Goal: Task Accomplishment & Management: Complete application form

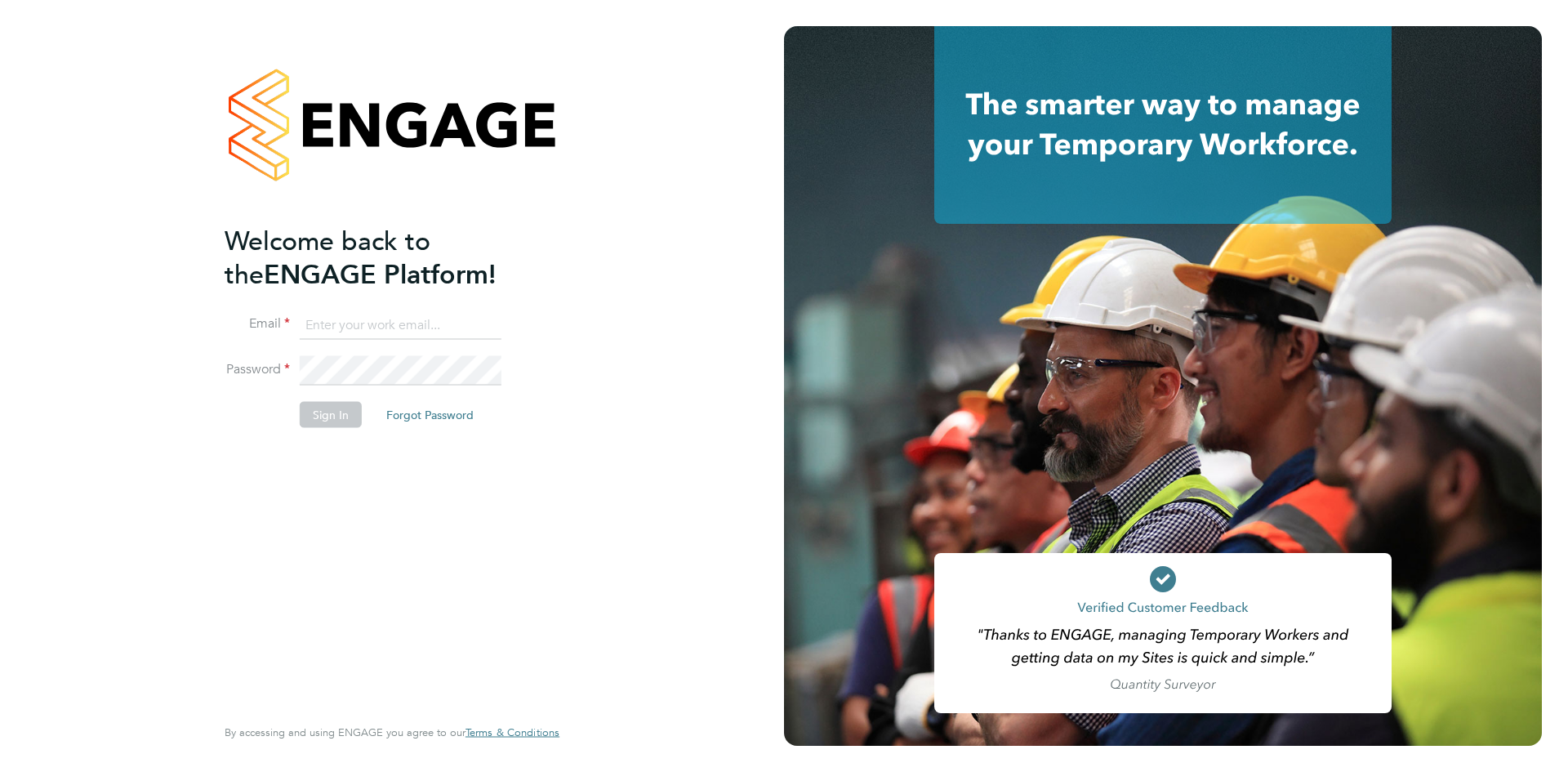
type input "[PERSON_NAME][EMAIL_ADDRESS][PERSON_NAME][DOMAIN_NAME]"
click at [333, 422] on button "Sign In" at bounding box center [330, 414] width 62 height 26
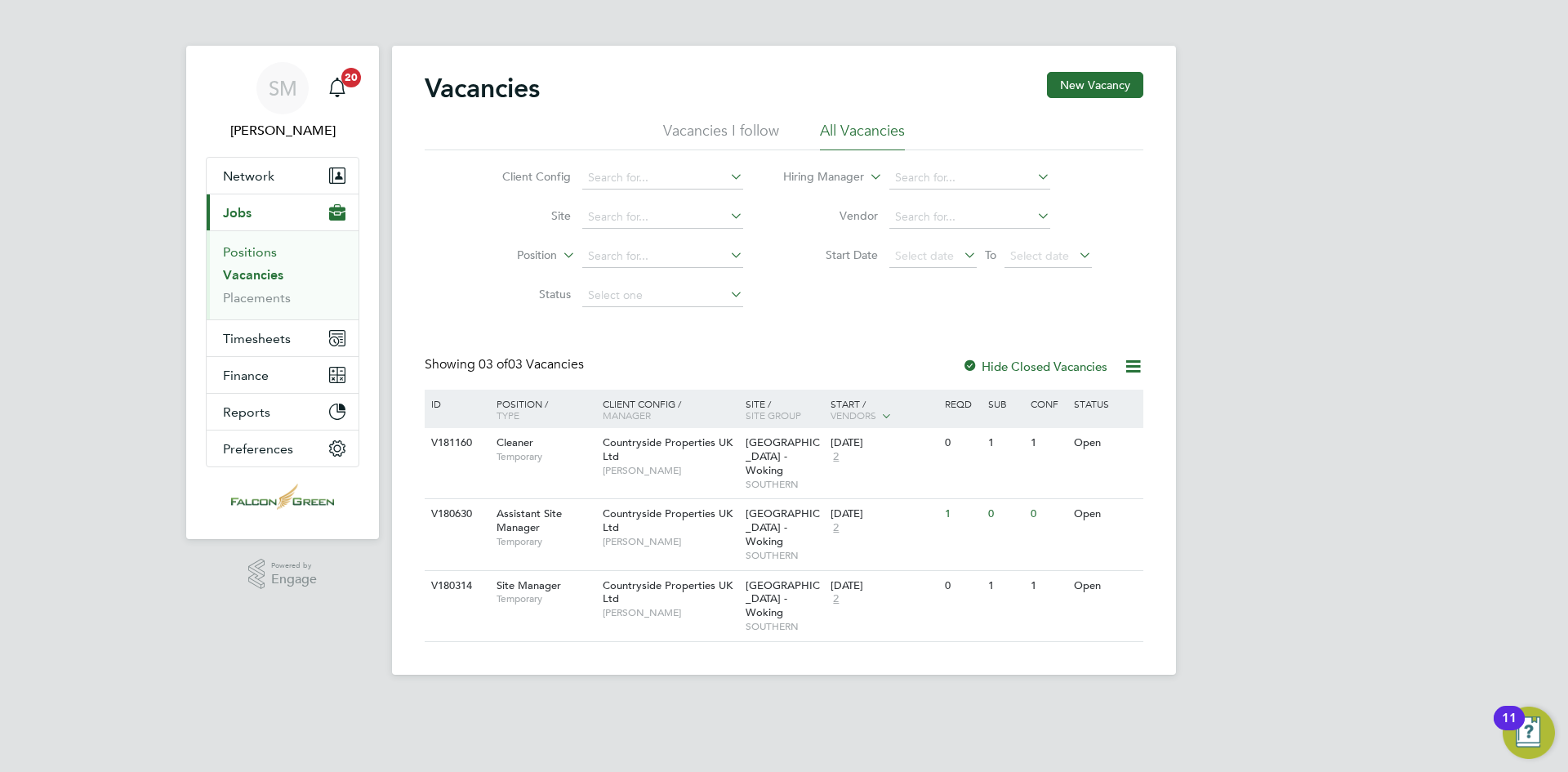
click at [237, 249] on link "Positions" at bounding box center [249, 252] width 54 height 16
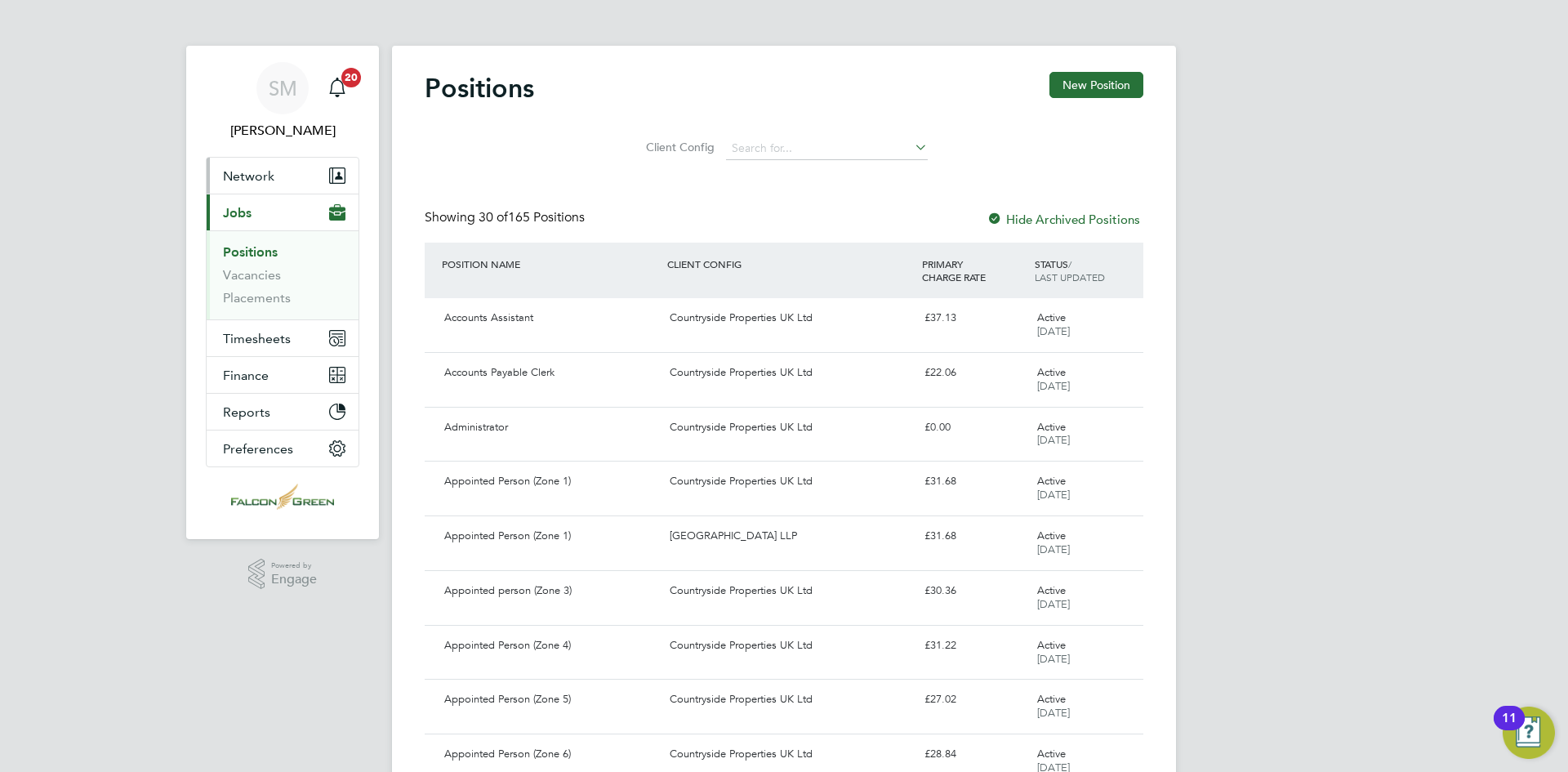
click at [244, 182] on span "Network" at bounding box center [249, 176] width 51 height 16
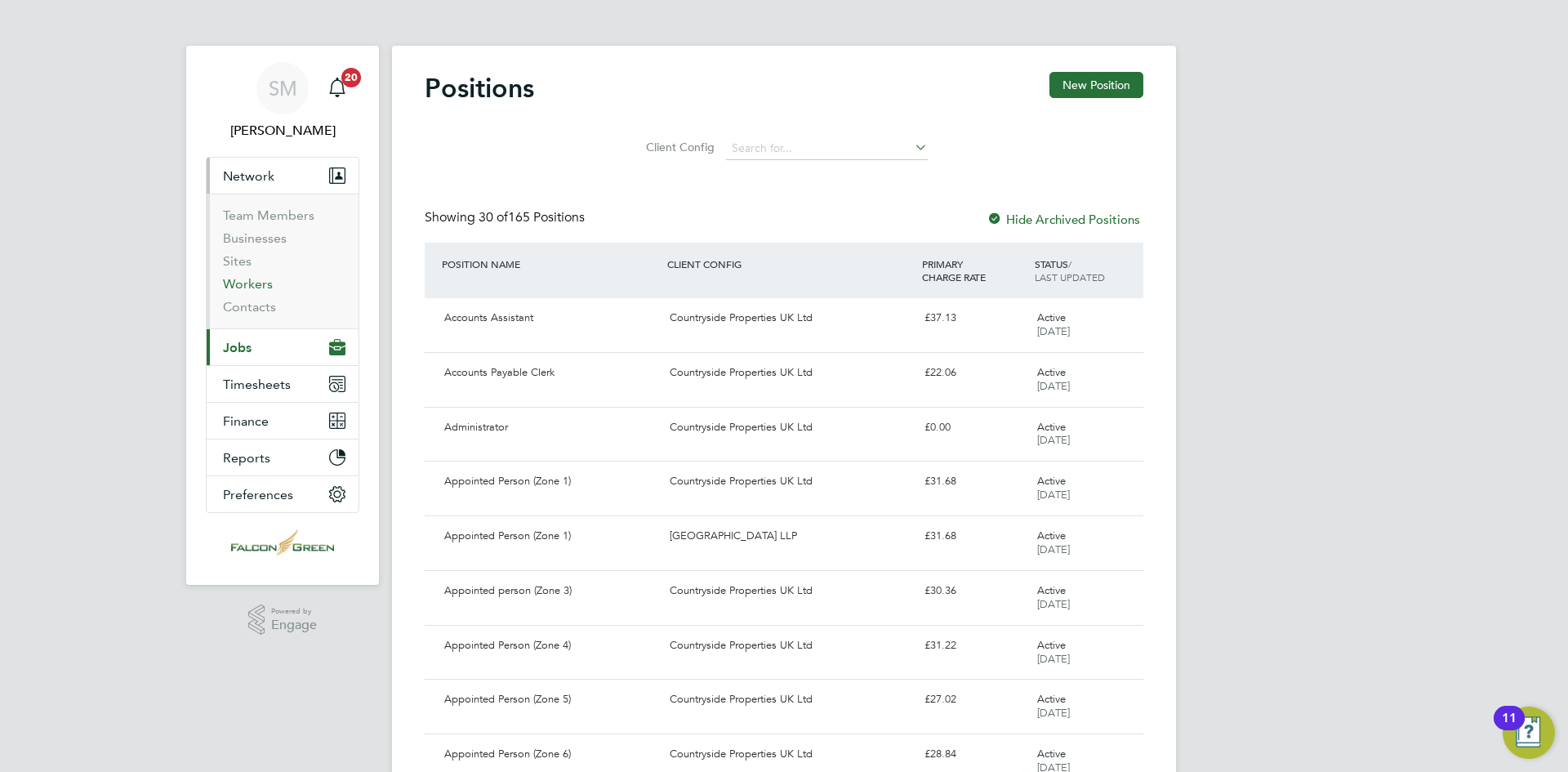
click at [255, 279] on link "Workers" at bounding box center [248, 283] width 50 height 16
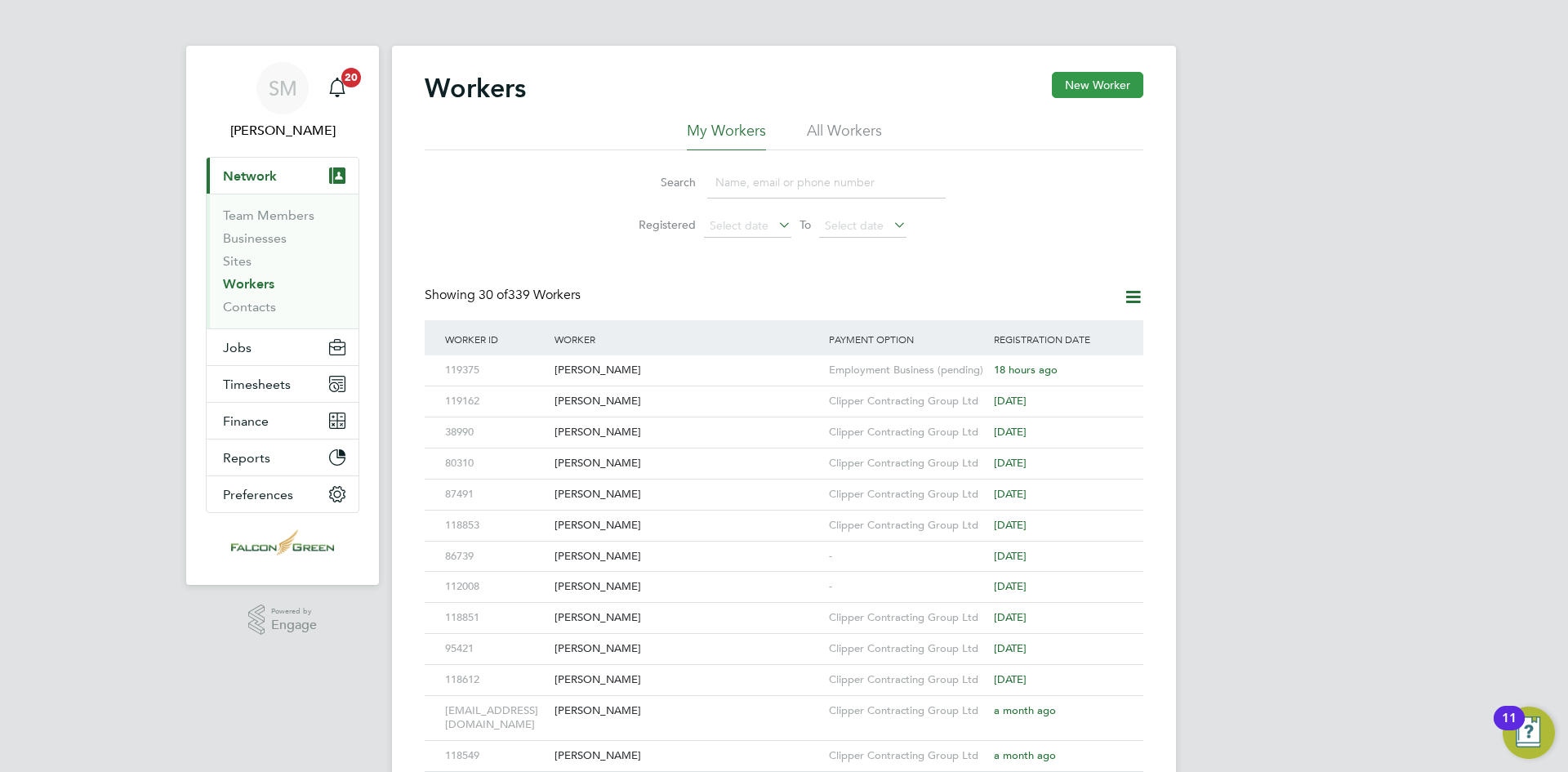
click at [1100, 86] on button "New Worker" at bounding box center [1097, 85] width 92 height 26
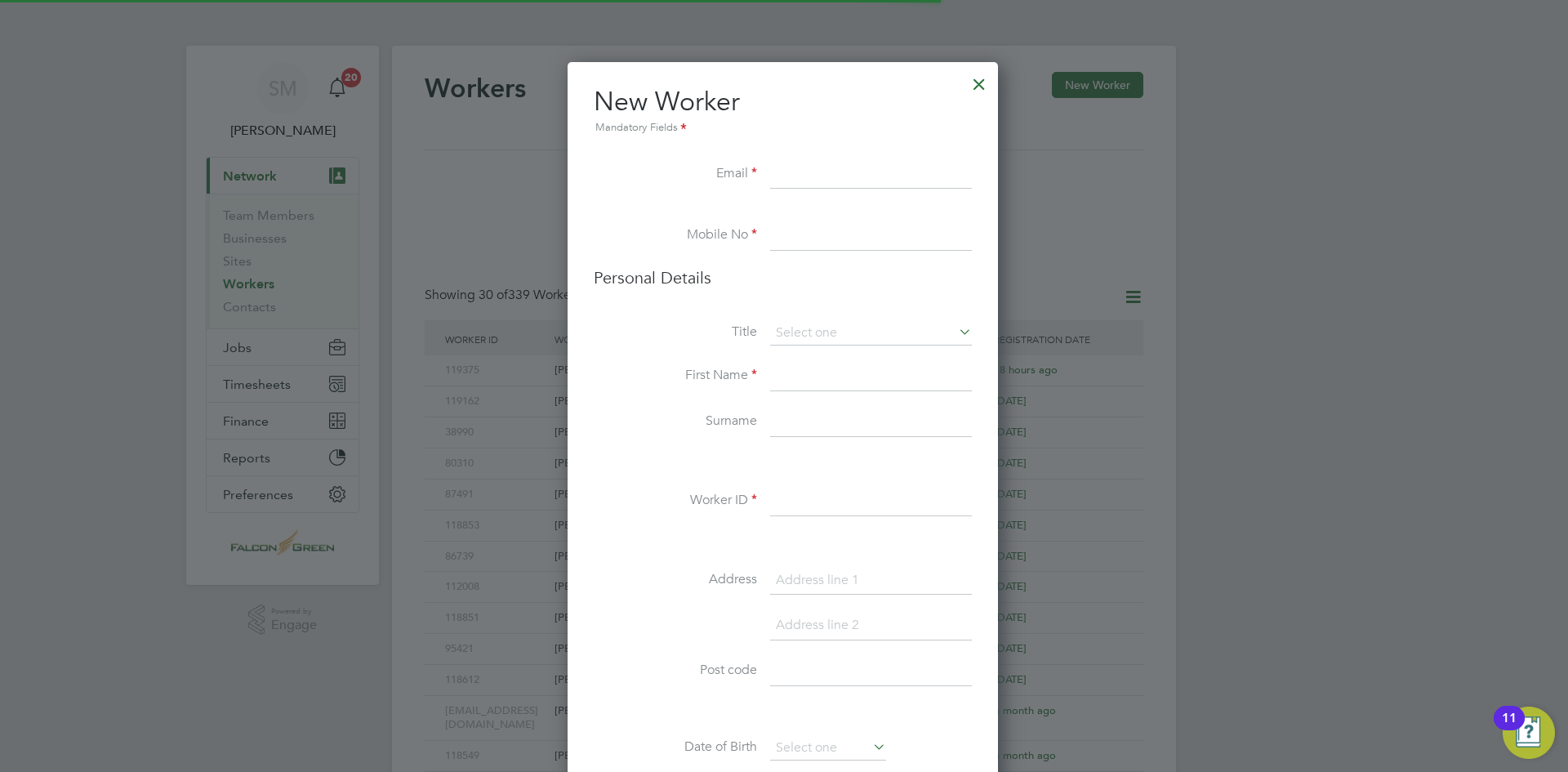
scroll to position [1382, 433]
click at [878, 182] on input at bounding box center [871, 175] width 201 height 30
click at [818, 179] on input at bounding box center [871, 175] width 201 height 30
paste input "0120richard123@live.co.uk"
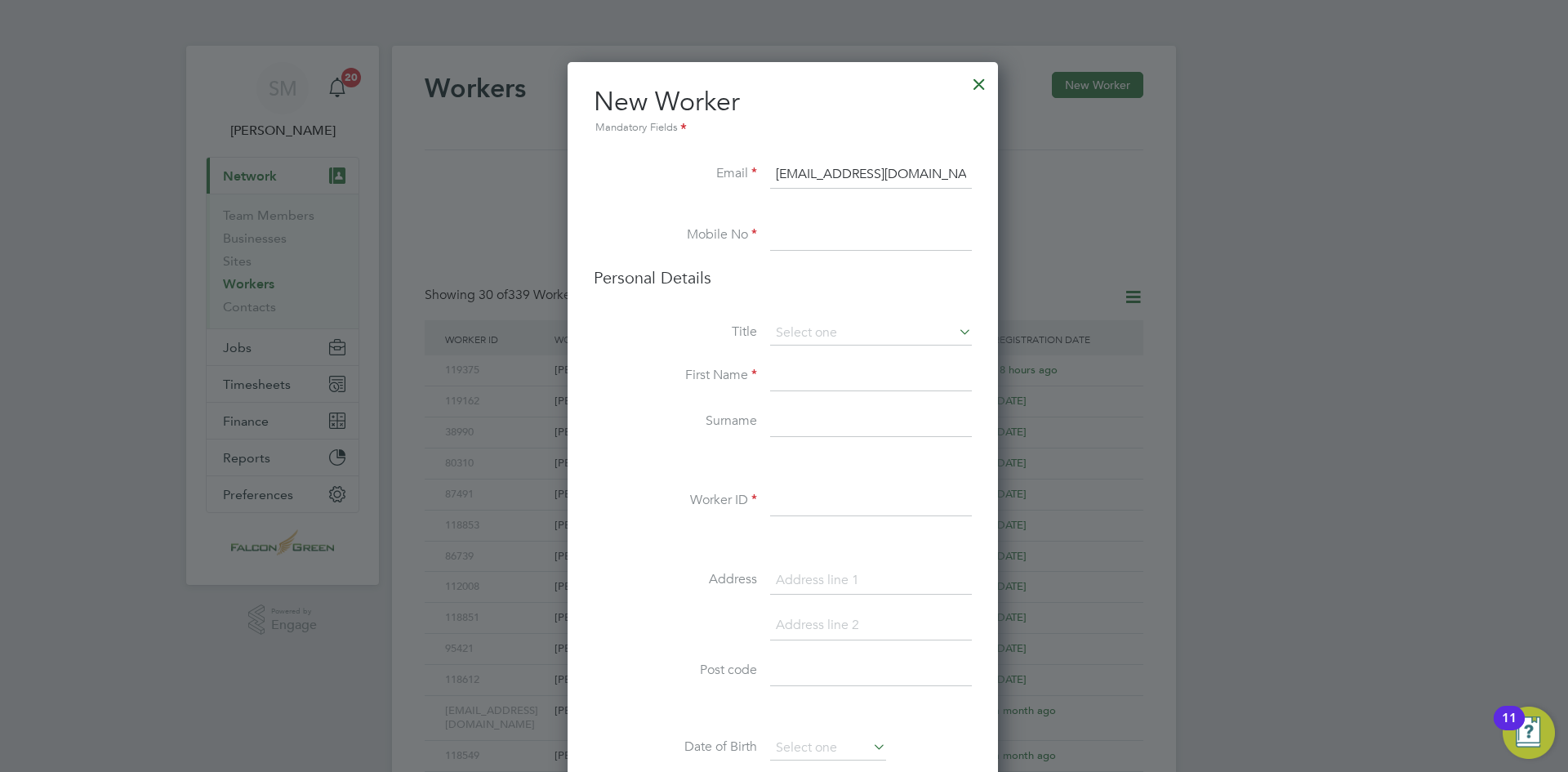
type input "0120richard123@live.co.uk"
click at [825, 234] on input at bounding box center [871, 236] width 201 height 30
paste input "7541 361245"
click at [782, 235] on input "7541 361245" at bounding box center [871, 236] width 201 height 30
type input "07541361245"
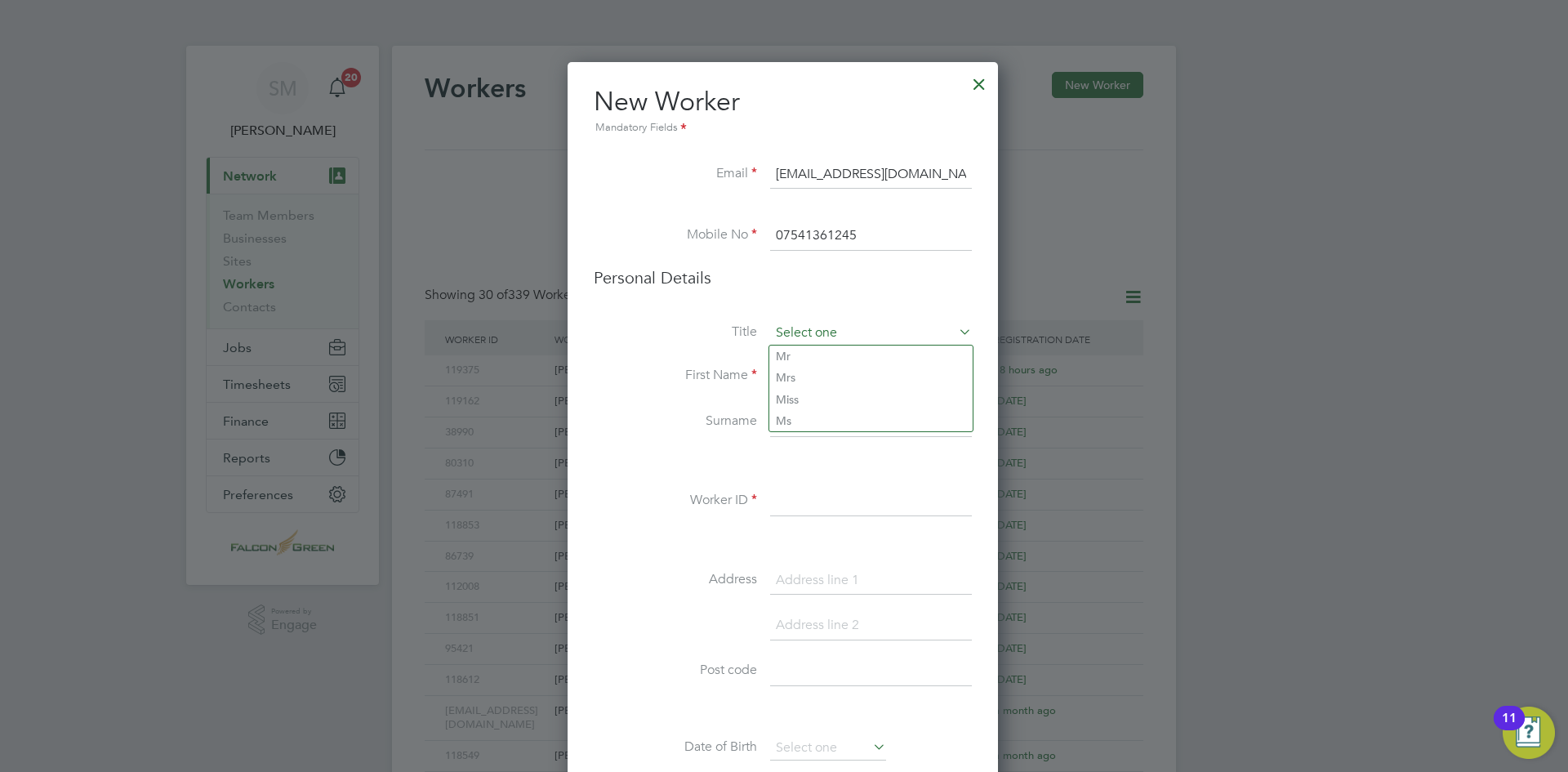
click at [844, 334] on input at bounding box center [871, 334] width 201 height 25
click at [847, 419] on li "Ms" at bounding box center [871, 421] width 203 height 21
type input "Ms"
click at [821, 374] on input at bounding box center [871, 377] width 201 height 30
type input "Richard"
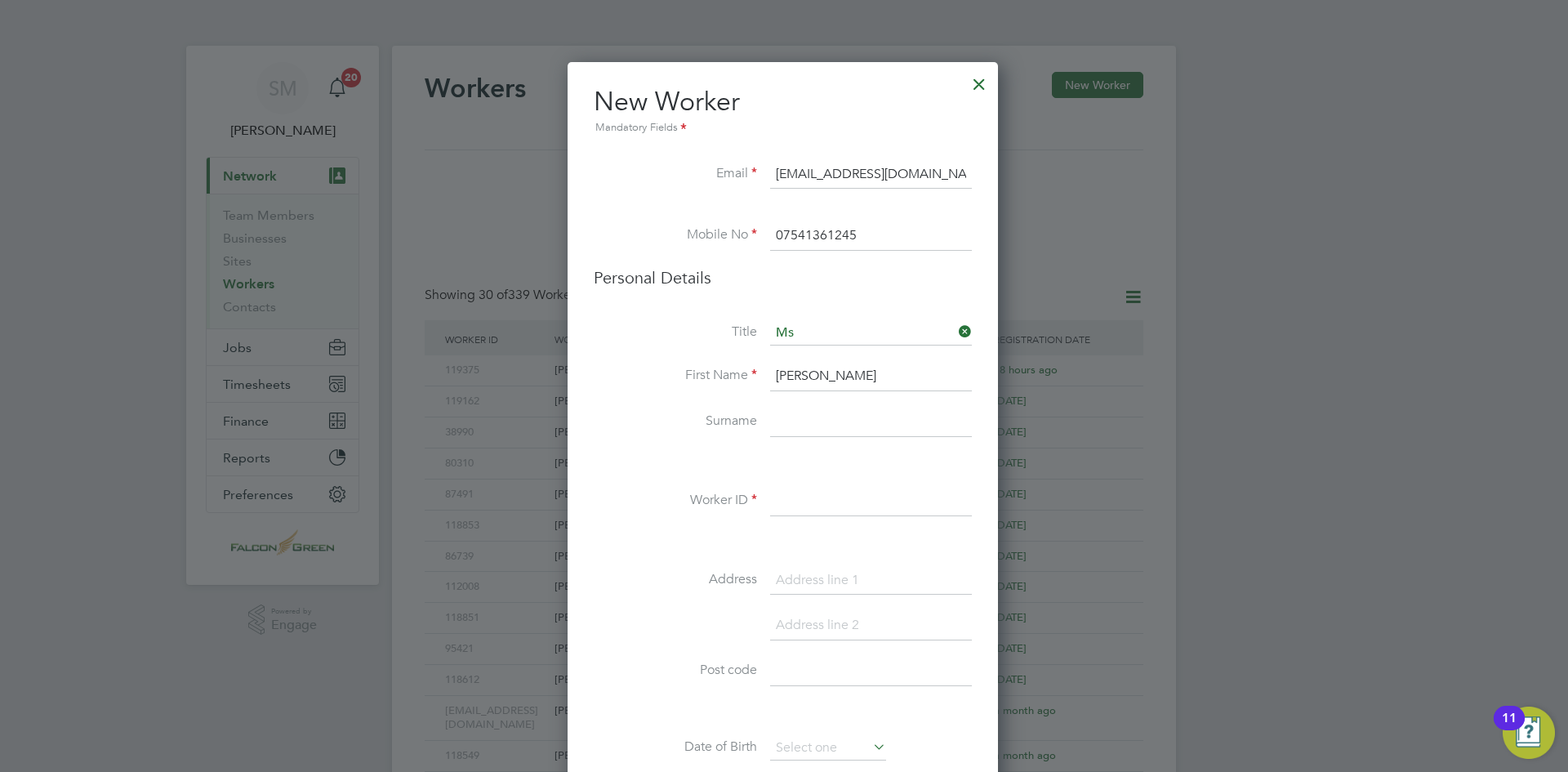
click at [801, 429] on input at bounding box center [871, 423] width 201 height 30
type input "Littlefair"
click at [824, 498] on input at bounding box center [871, 502] width 201 height 30
click at [813, 508] on input at bounding box center [871, 502] width 201 height 30
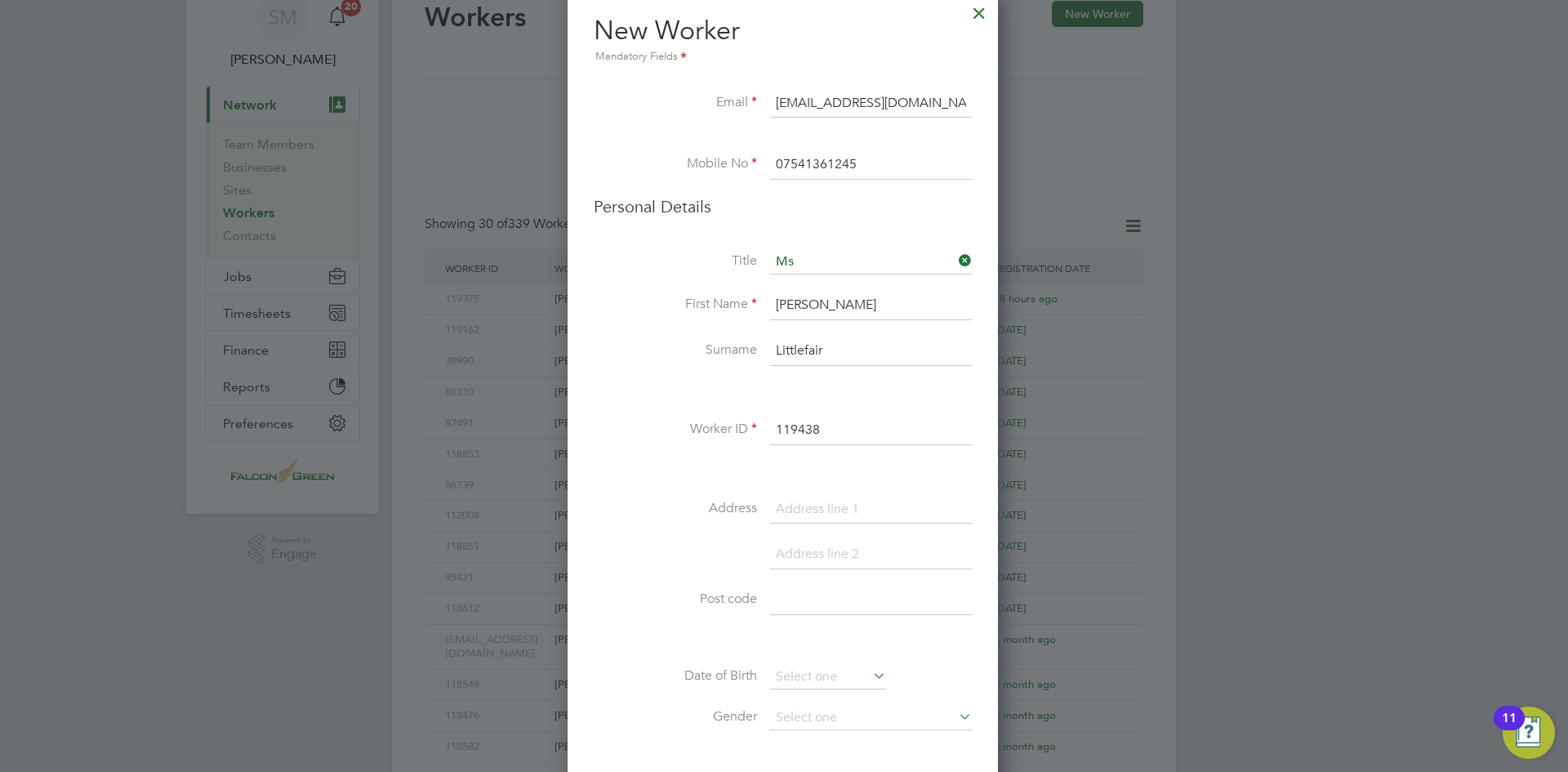
scroll to position [163, 0]
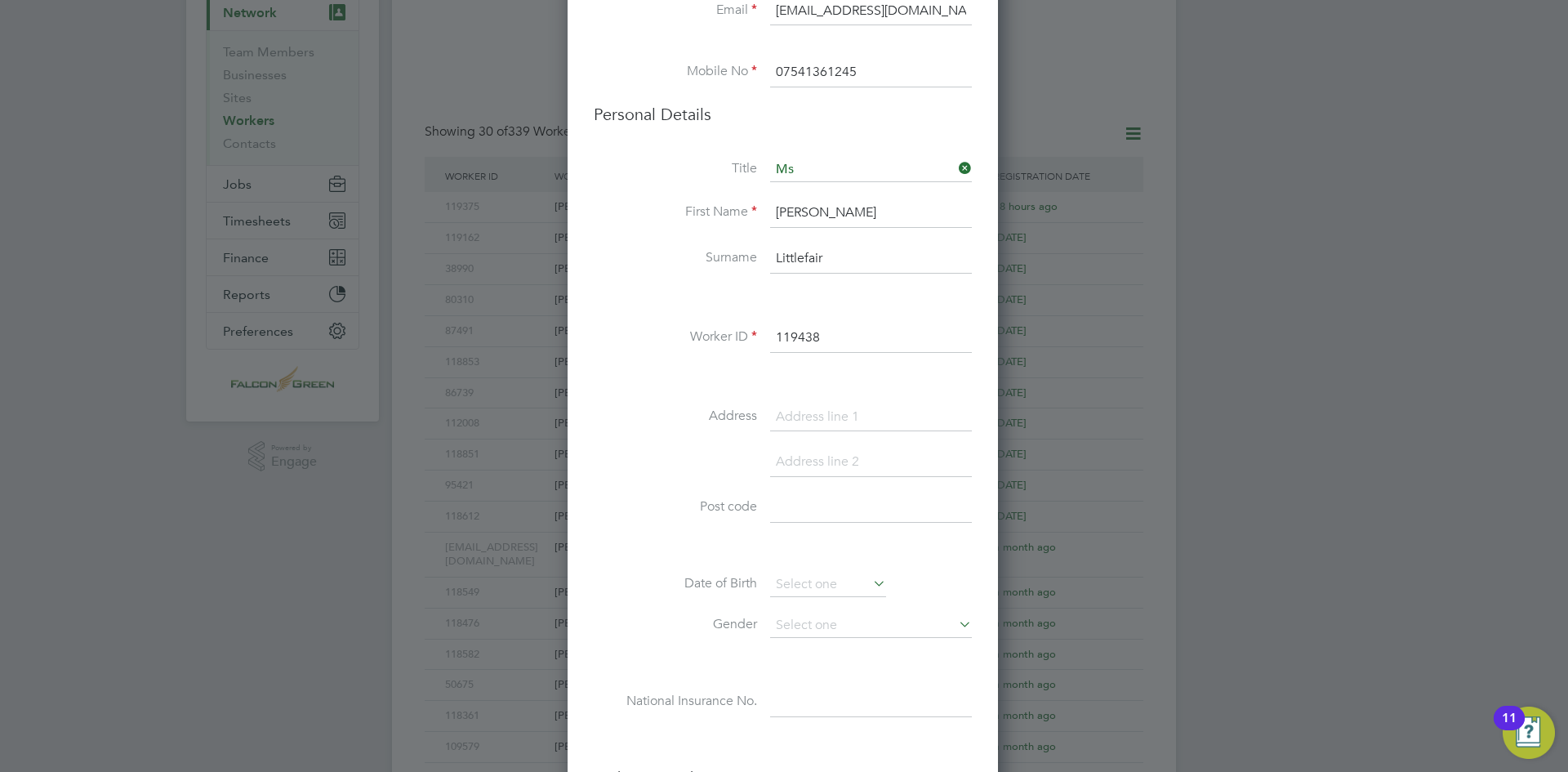
type input "119438"
click at [819, 420] on input at bounding box center [871, 418] width 201 height 30
paste input "31 Richmond Park Road"
type input "31 Richmond Park Road"
click at [827, 454] on input at bounding box center [871, 462] width 201 height 30
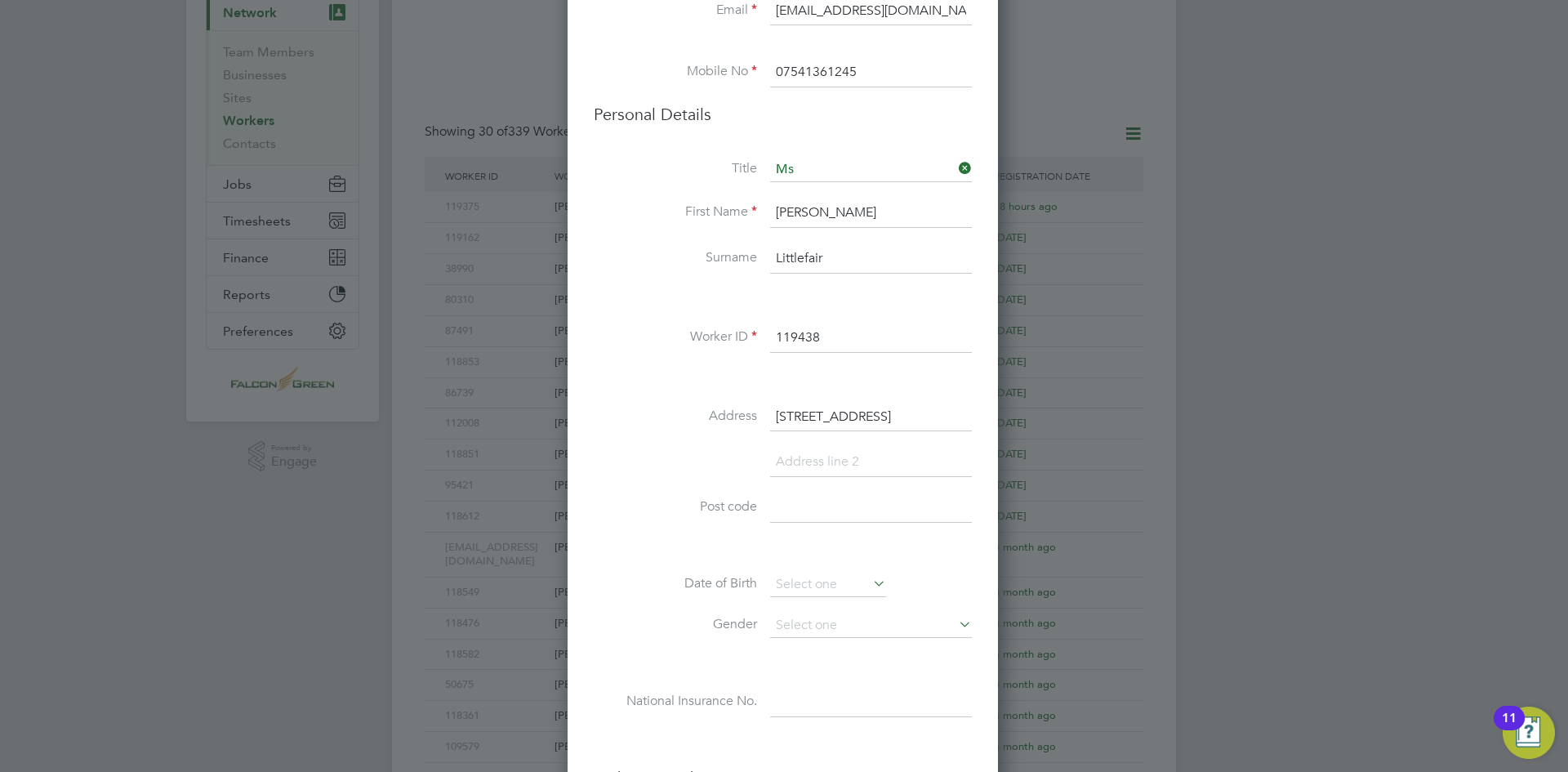
paste input "Bournemouth"
type input "Bournemouth"
click at [842, 511] on input at bounding box center [871, 508] width 201 height 30
drag, startPoint x: 842, startPoint y: 511, endPoint x: 808, endPoint y: 547, distance: 49.5
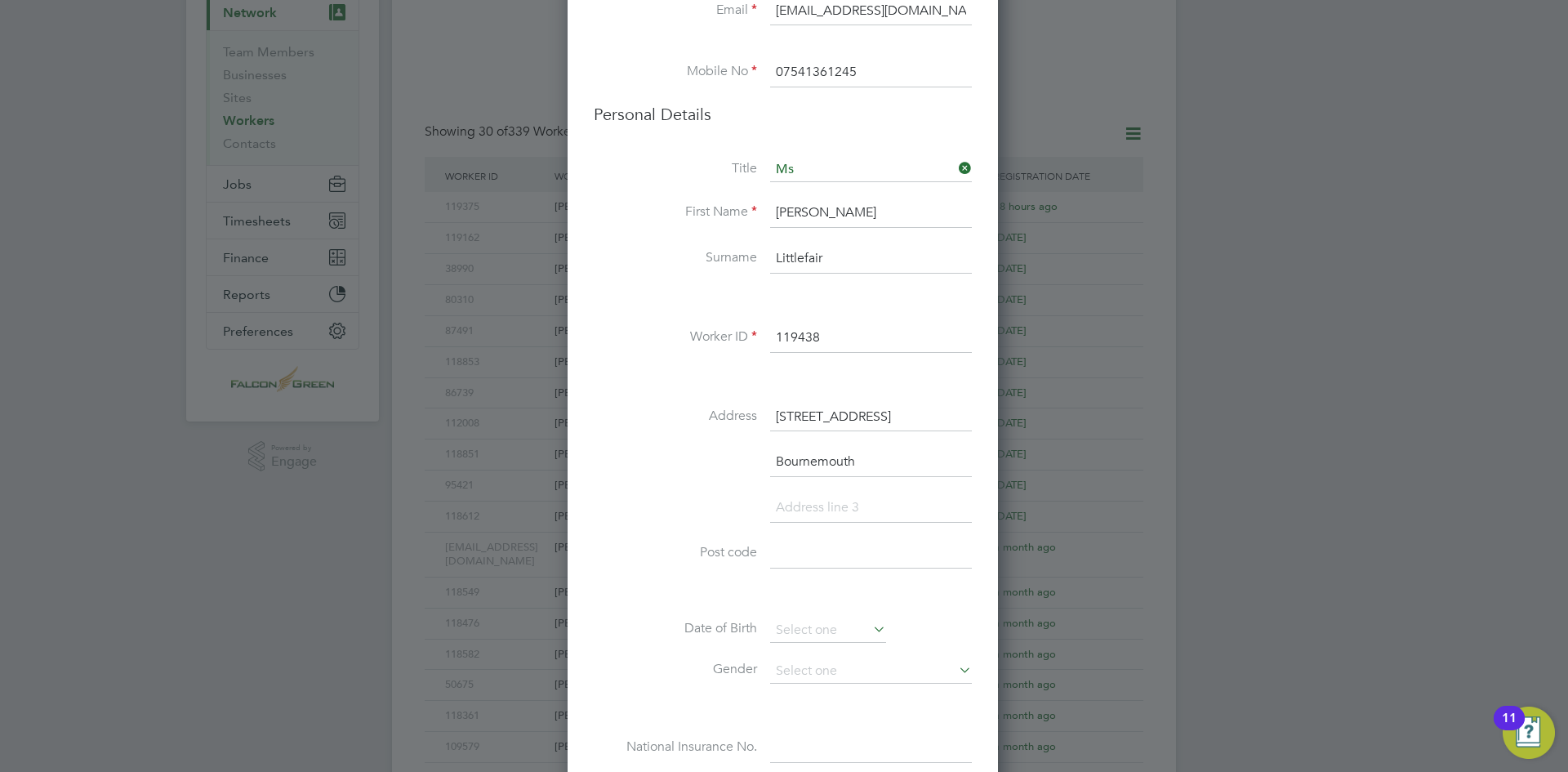
click at [815, 561] on input at bounding box center [871, 554] width 201 height 30
click at [808, 546] on input at bounding box center [871, 554] width 201 height 30
paste input "BH8,8TT"
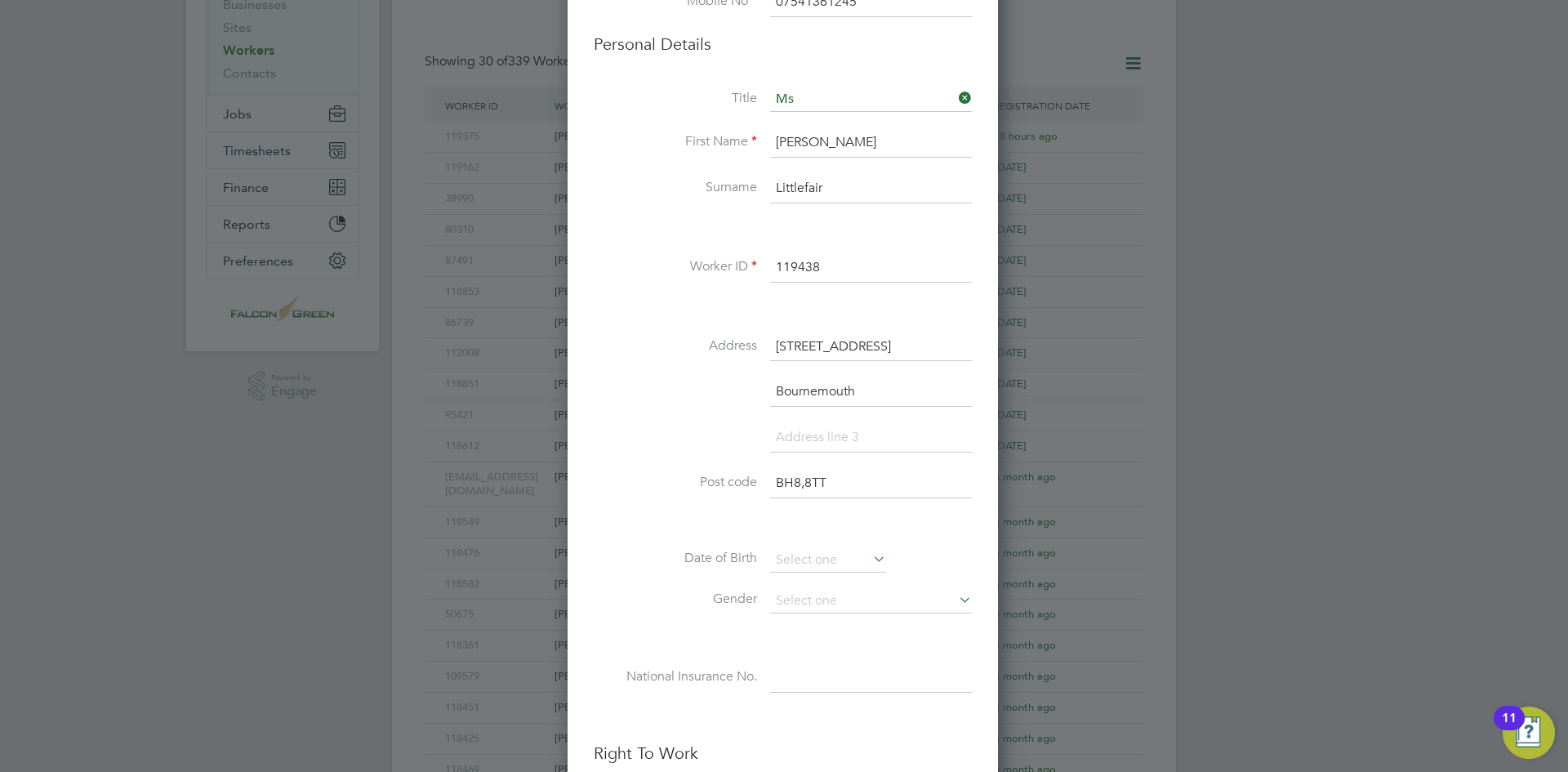
scroll to position [327, 0]
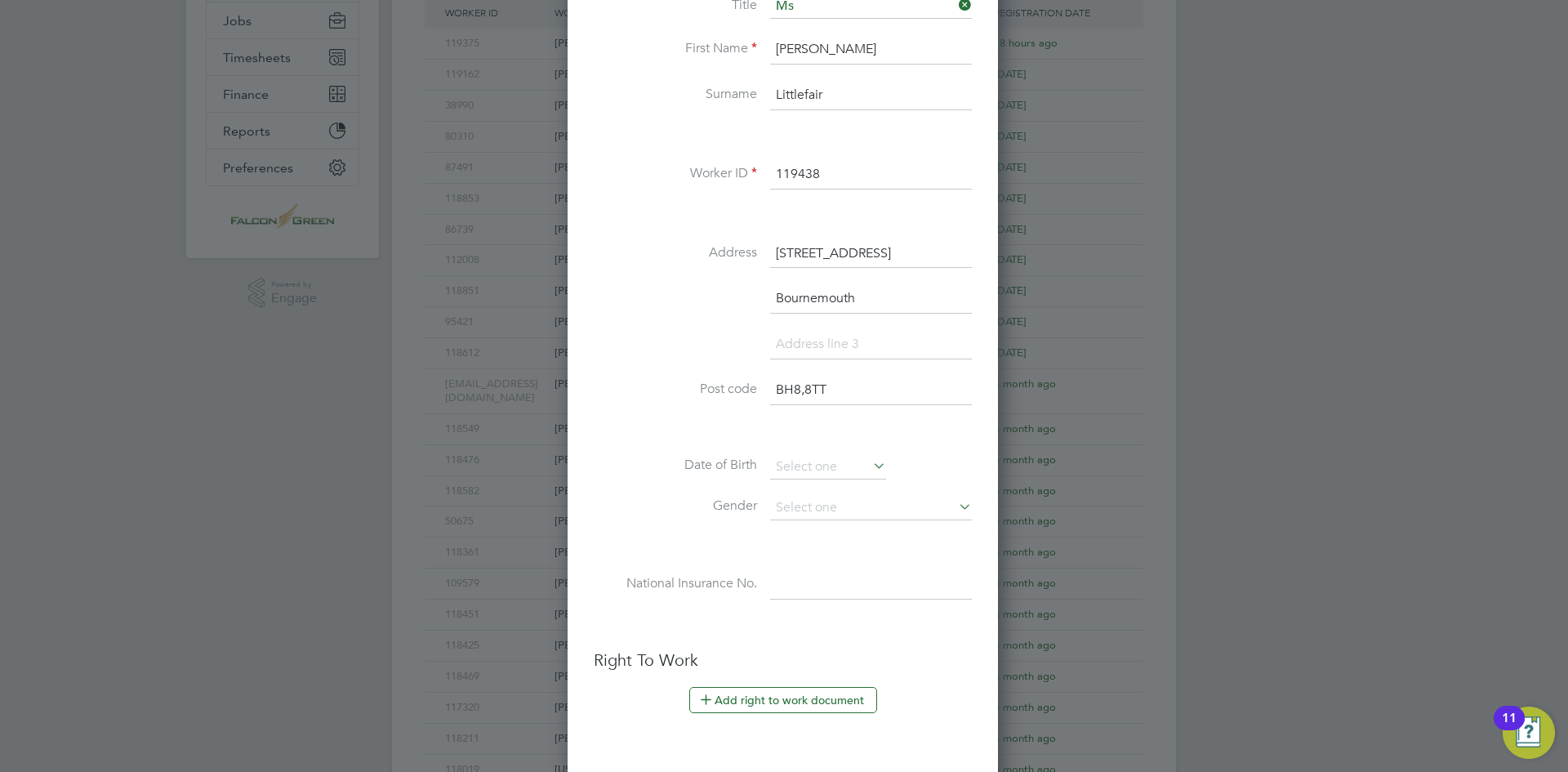
click at [804, 390] on input "BH8,8TT" at bounding box center [871, 391] width 201 height 30
type input "BH8 8TT"
click at [829, 462] on input at bounding box center [828, 467] width 116 height 25
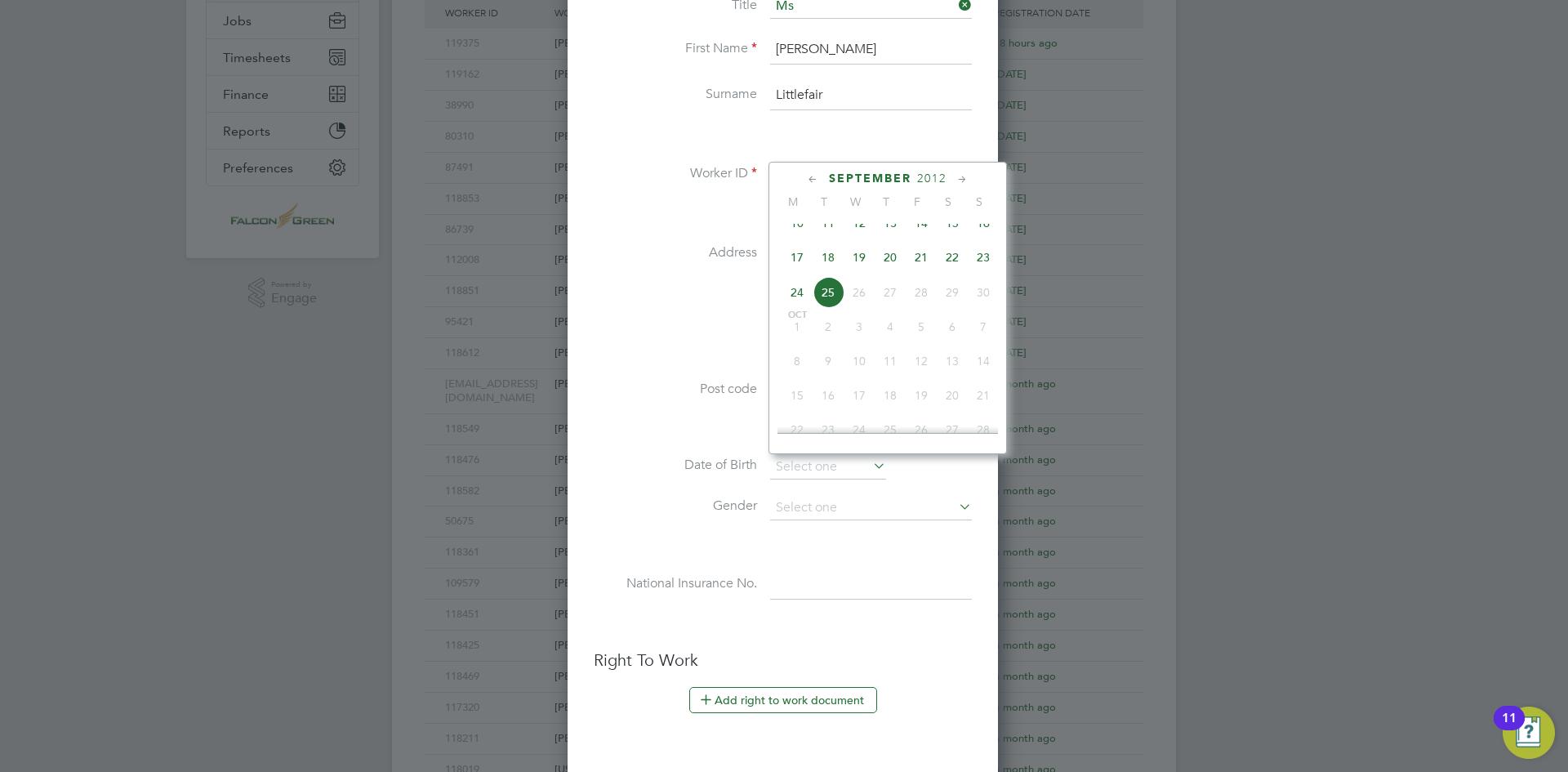
click at [942, 178] on span "2012" at bounding box center [932, 178] width 30 height 14
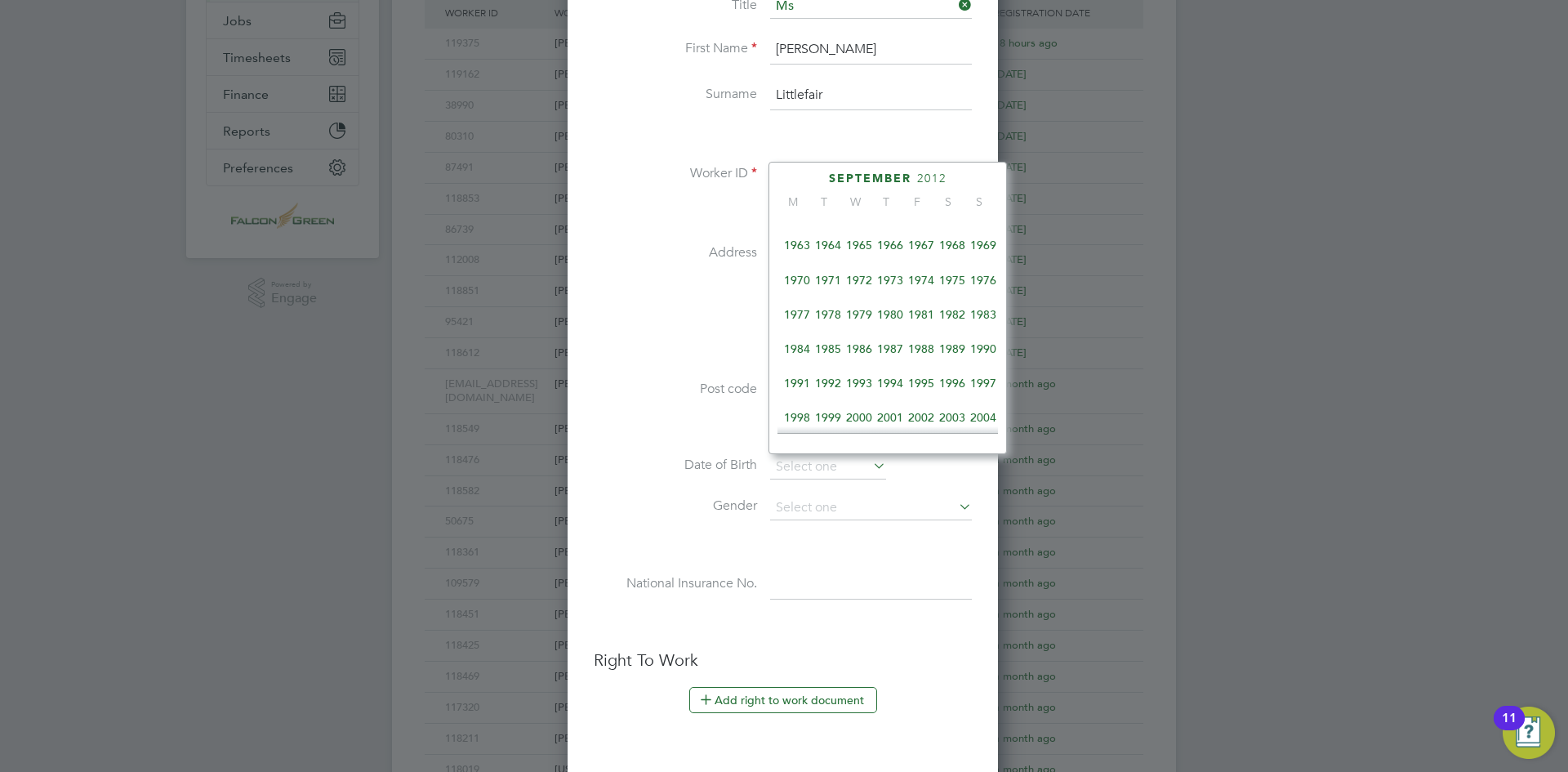
click at [803, 280] on span "1970" at bounding box center [798, 280] width 31 height 31
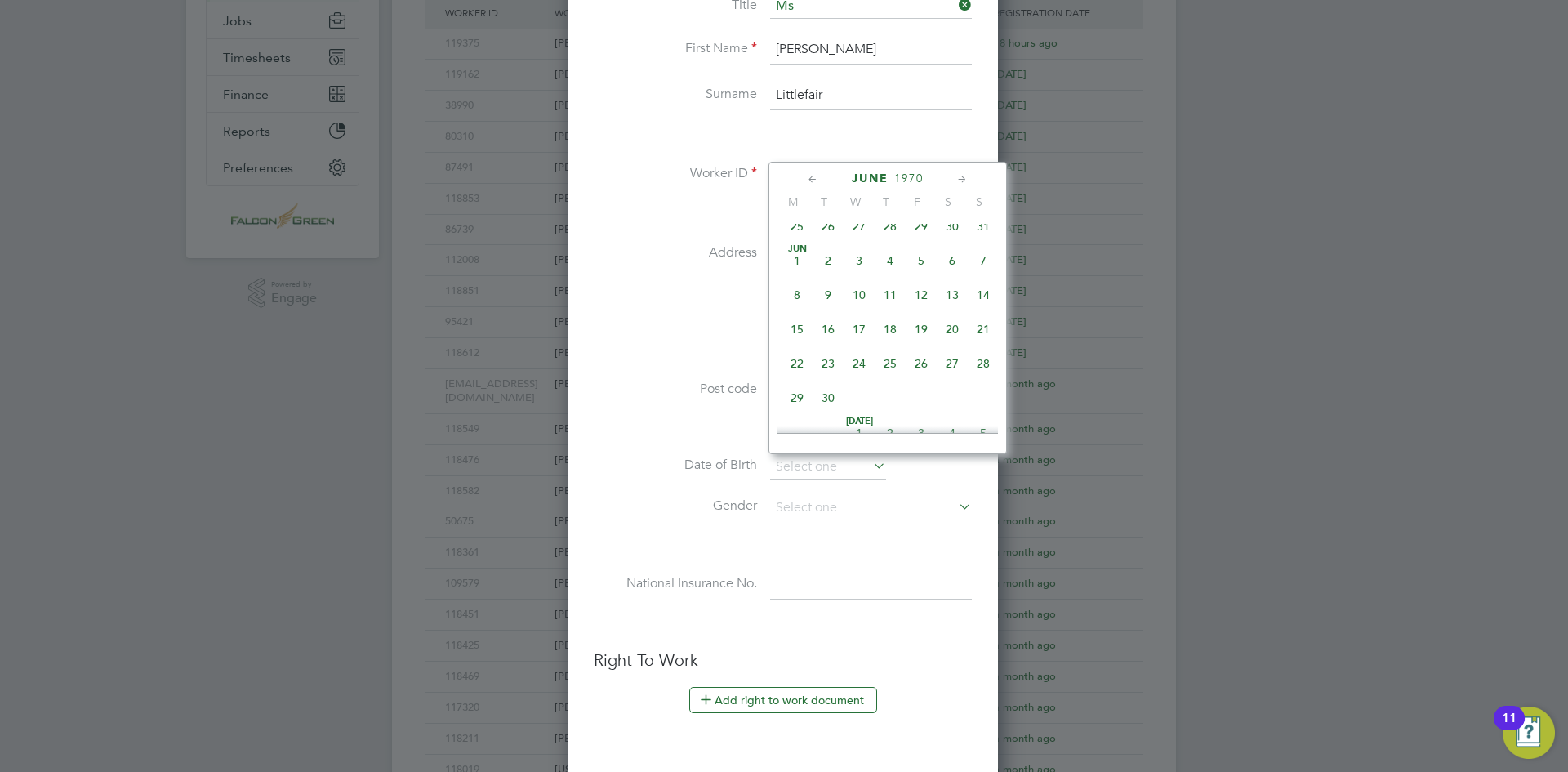
scroll to position [296, 0]
click at [889, 326] on span "11" at bounding box center [890, 323] width 31 height 31
type input "11 Jun 1970"
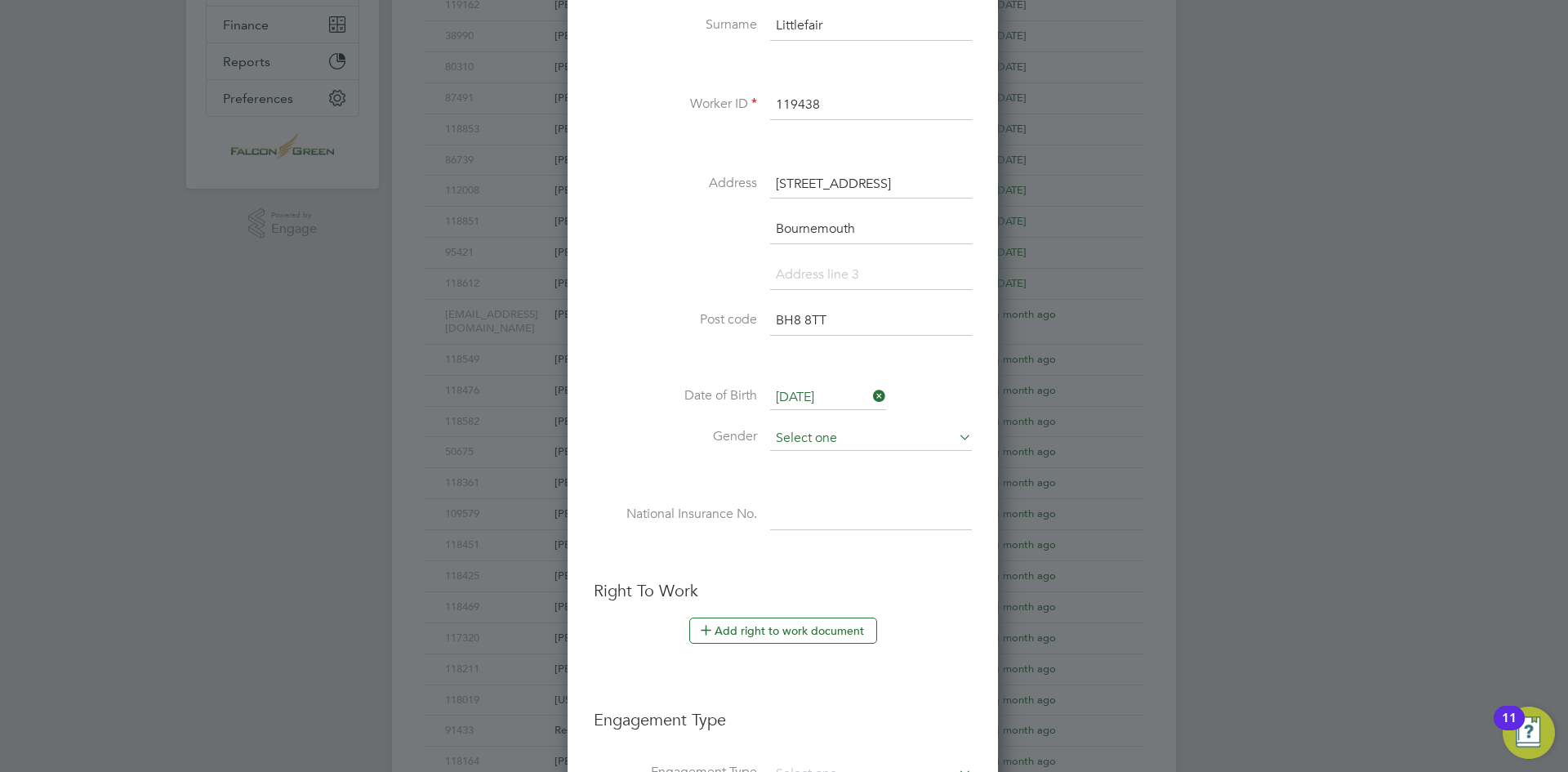
scroll to position [490, 0]
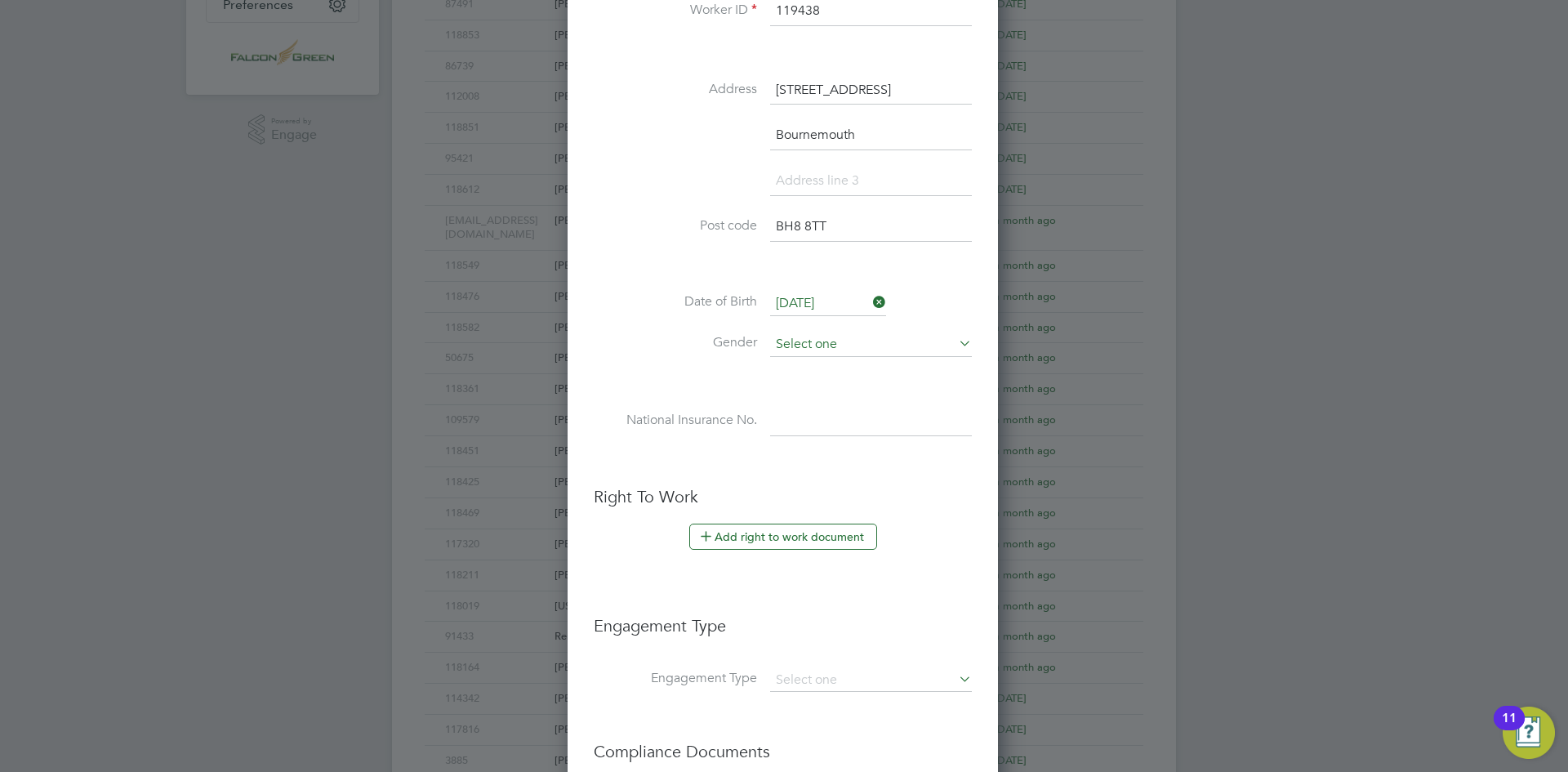
click at [850, 343] on input at bounding box center [871, 345] width 201 height 25
click at [842, 362] on li "Male" at bounding box center [871, 367] width 203 height 21
type input "Male"
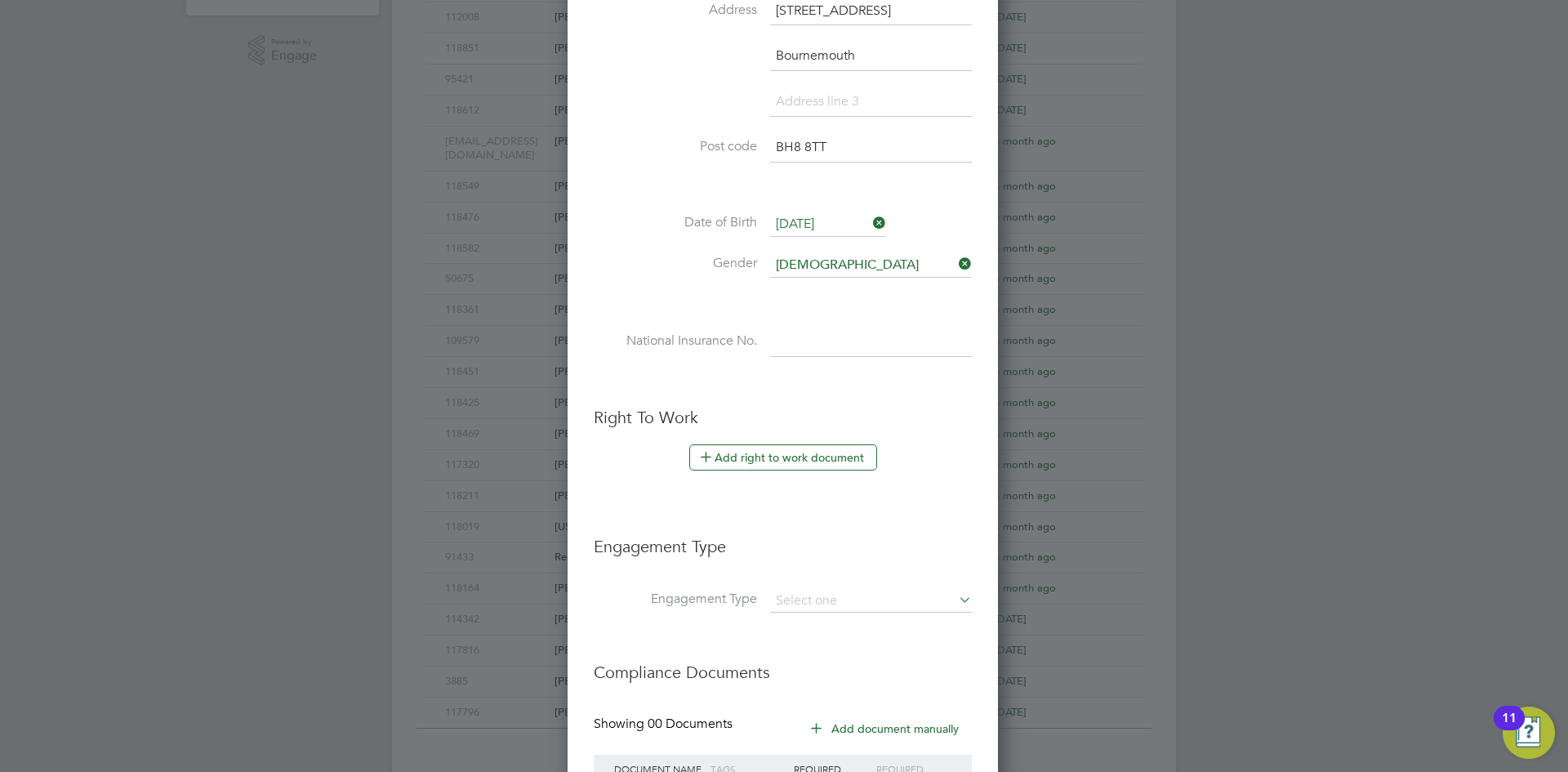
scroll to position [653, 0]
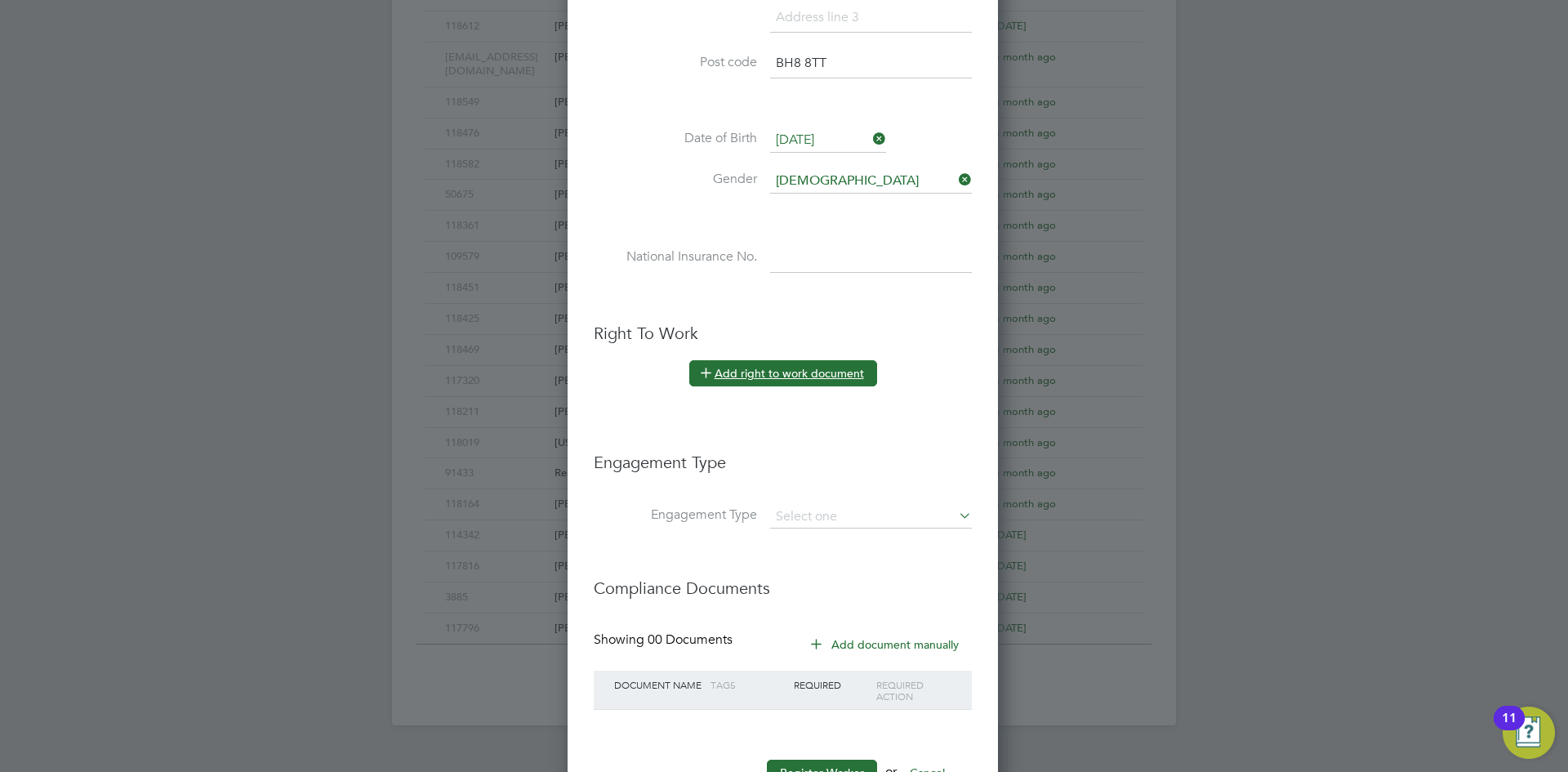
click at [804, 376] on button "Add right to work document" at bounding box center [784, 373] width 188 height 26
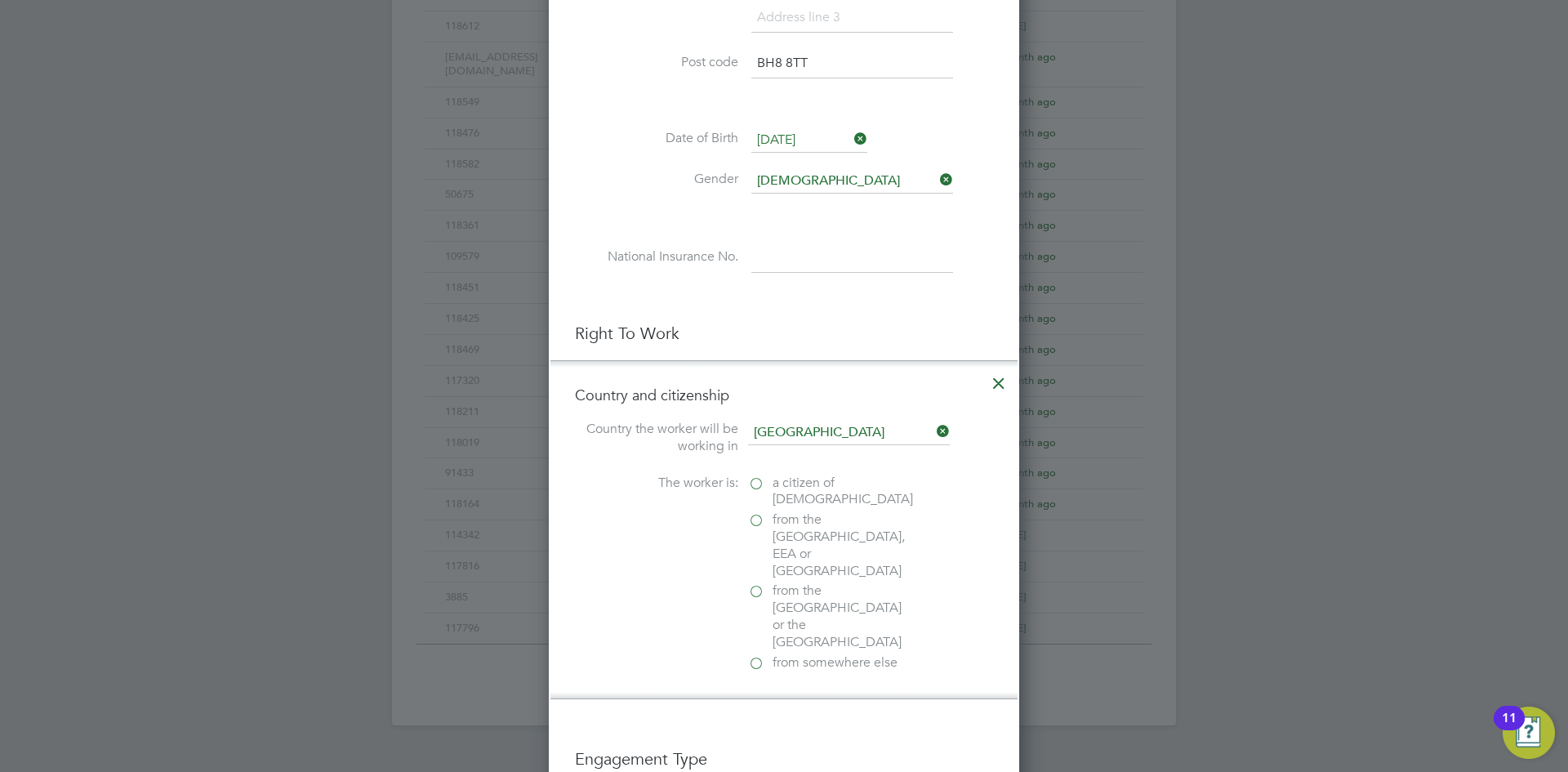
click at [756, 482] on label "a citizen of United Kingdom" at bounding box center [830, 492] width 163 height 35
click at [0, 0] on input "a citizen of United Kingdom" at bounding box center [0, 0] width 0 height 0
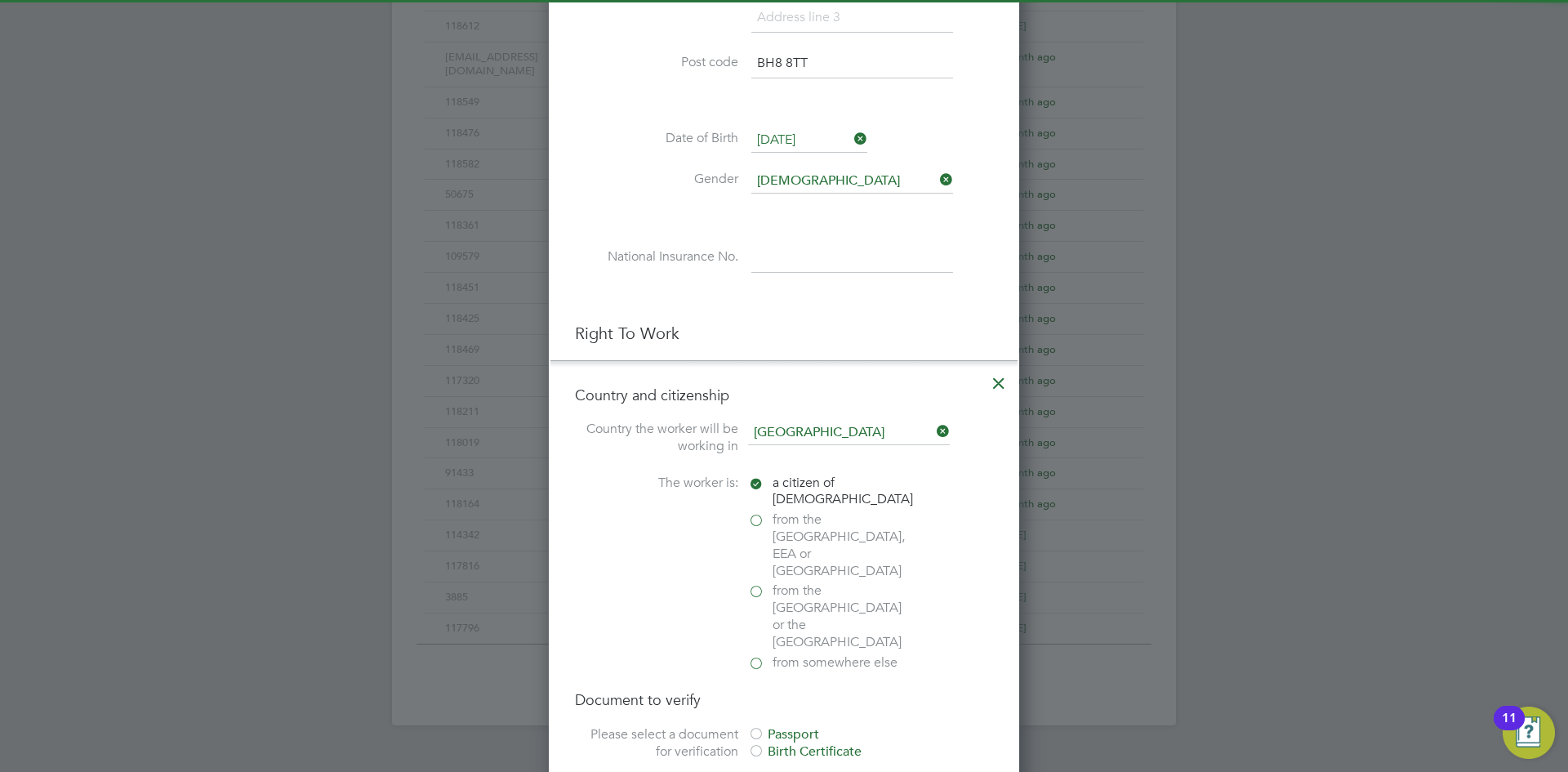
scroll to position [735, 0]
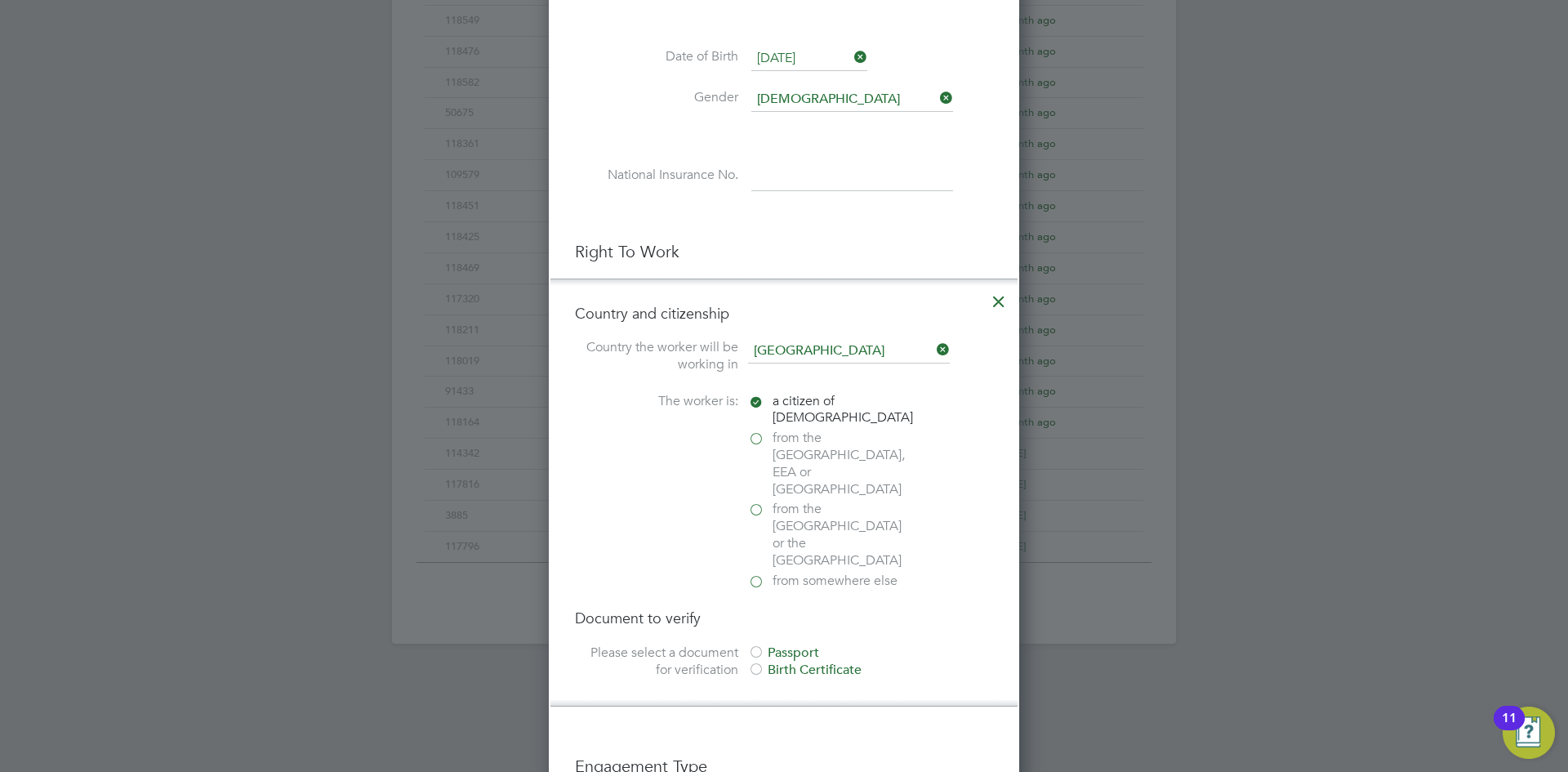
click at [753, 645] on div at bounding box center [756, 653] width 17 height 17
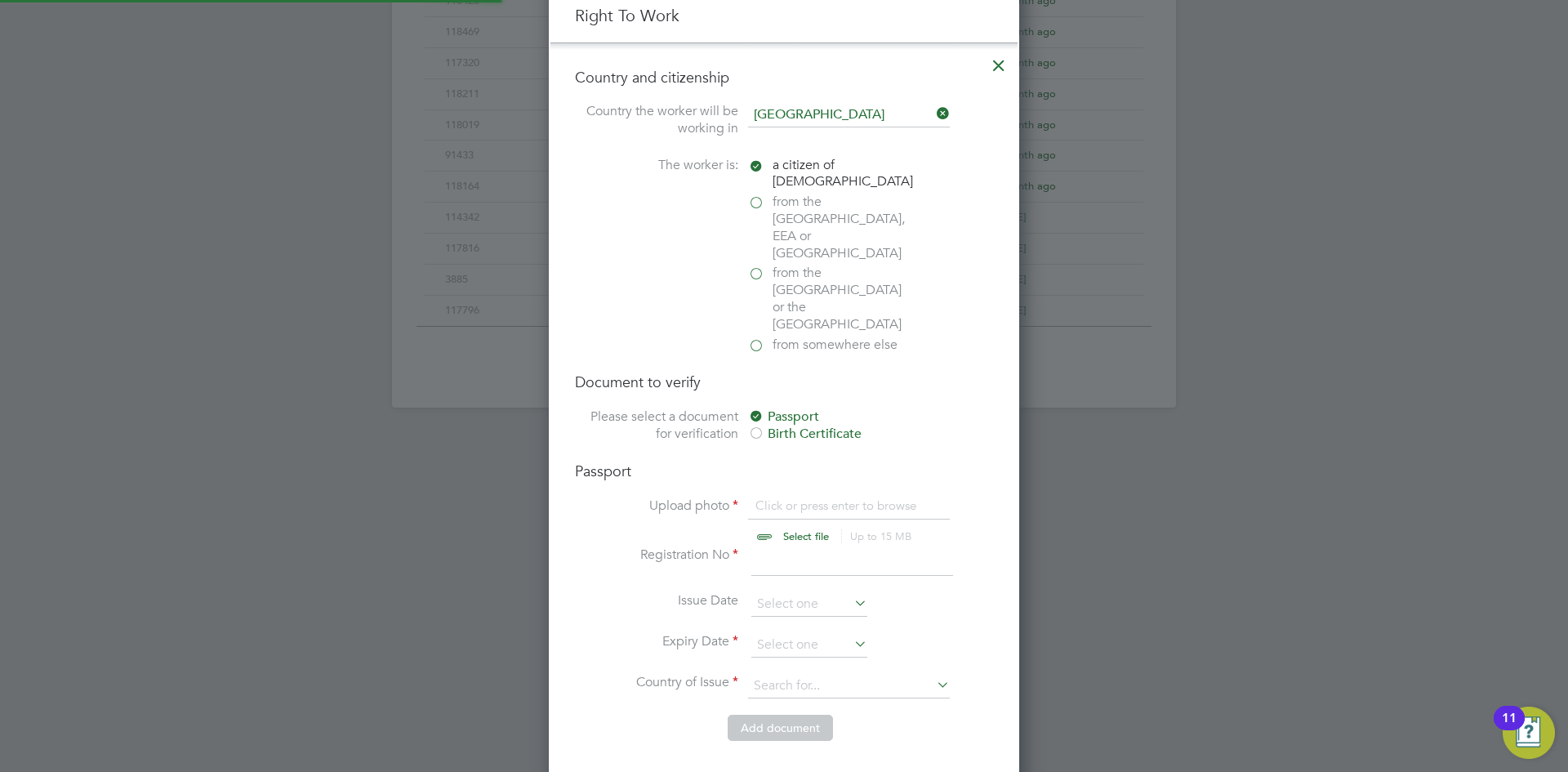
scroll to position [980, 0]
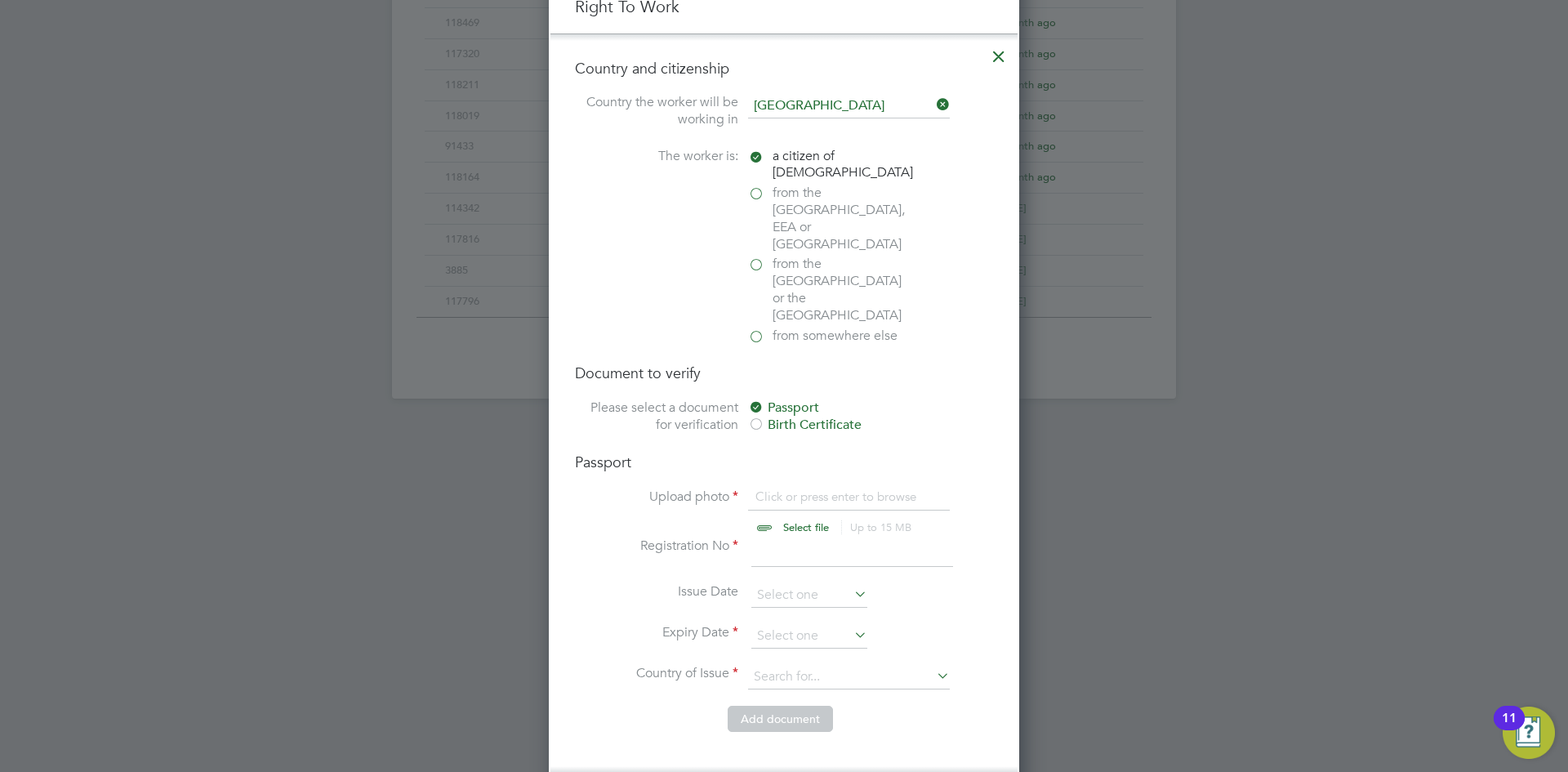
click at [784, 489] on input "file" at bounding box center [822, 513] width 257 height 49
type input "C:\fakepath\WhatsApp Image 2025-09-24 at 15.31.34 (1).jpeg"
click at [780, 538] on input at bounding box center [852, 552] width 201 height 30
click at [772, 538] on input at bounding box center [852, 552] width 201 height 30
click at [822, 538] on input "142" at bounding box center [852, 552] width 201 height 30
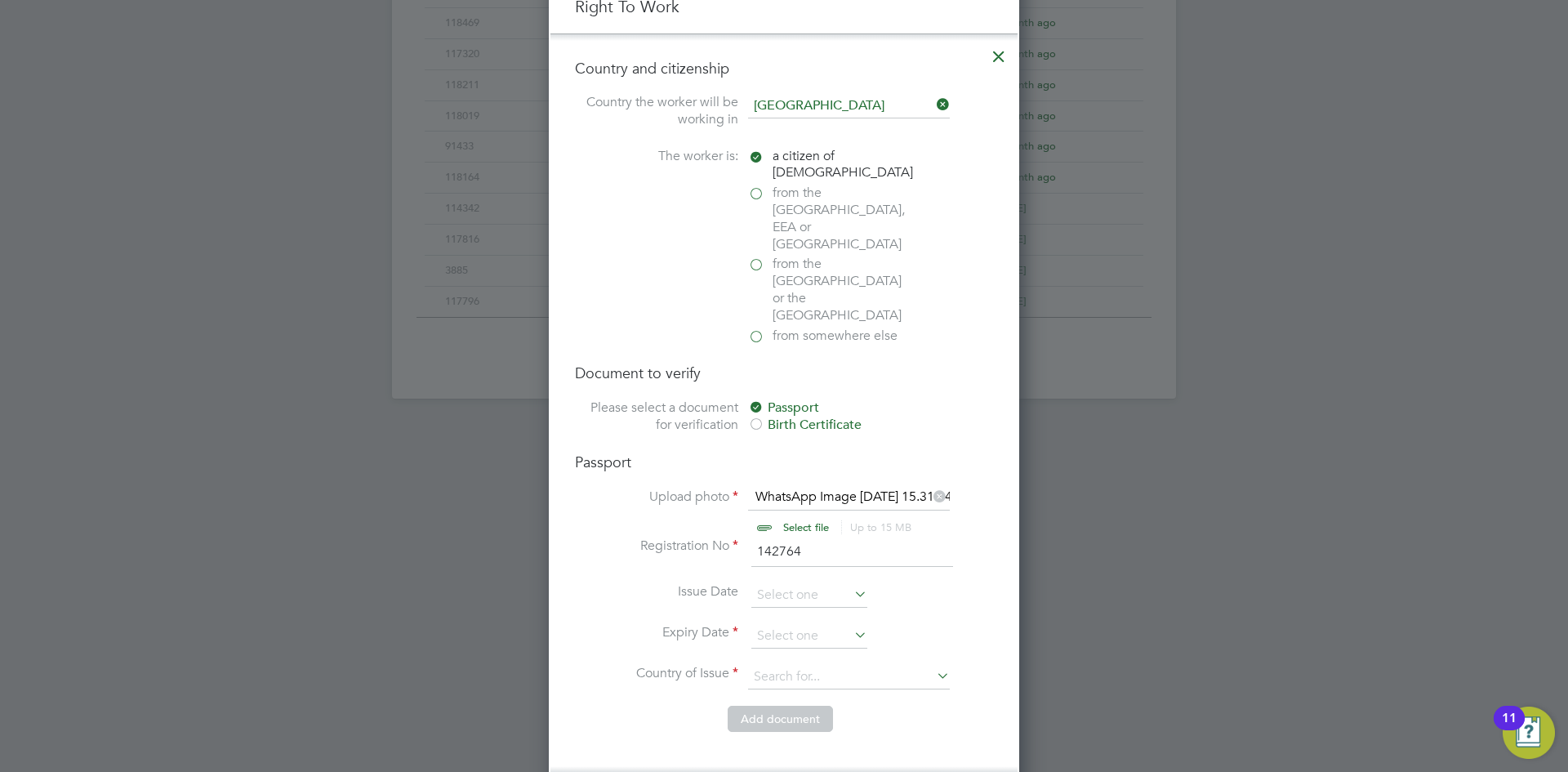
click at [848, 538] on input "142764" at bounding box center [852, 552] width 201 height 30
type input "142764715"
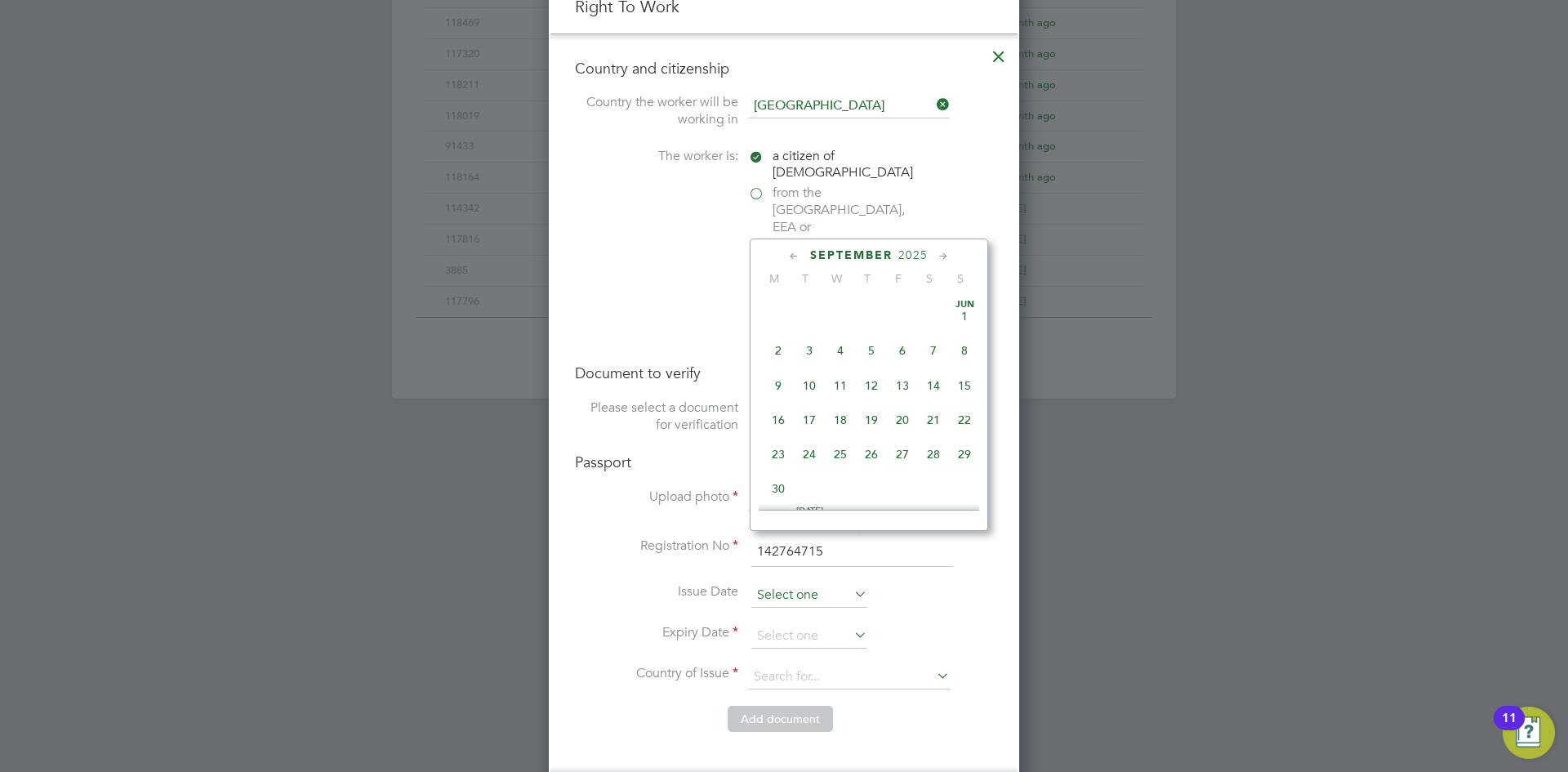
click at [792, 583] on input at bounding box center [809, 595] width 116 height 25
click at [877, 253] on span "September" at bounding box center [851, 255] width 83 height 14
click at [869, 253] on span "September" at bounding box center [851, 255] width 83 height 14
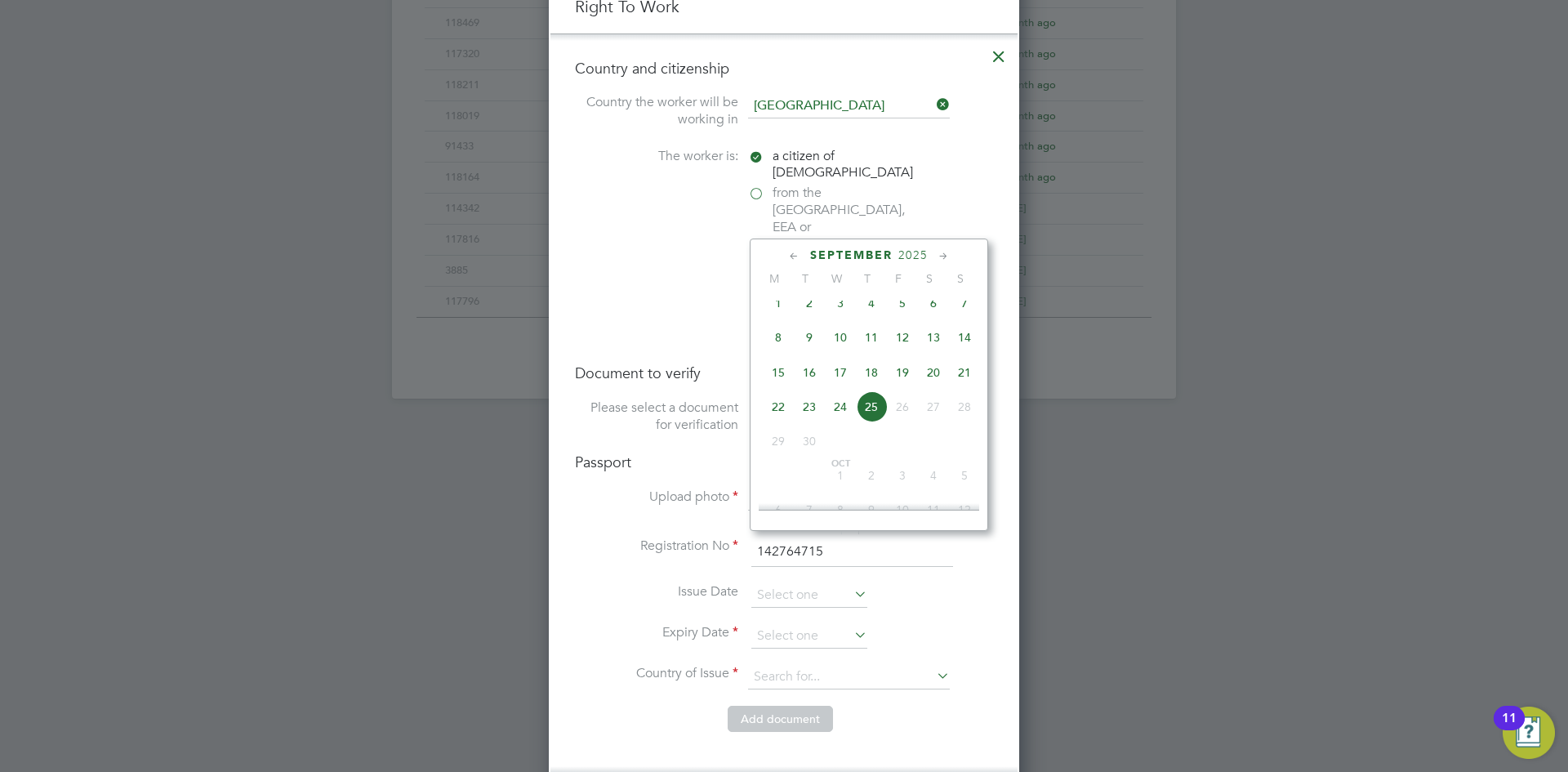
click at [907, 253] on span "2025" at bounding box center [913, 255] width 30 height 14
click at [934, 379] on span "2023" at bounding box center [934, 366] width 31 height 31
click at [900, 367] on span "28" at bounding box center [902, 357] width 31 height 31
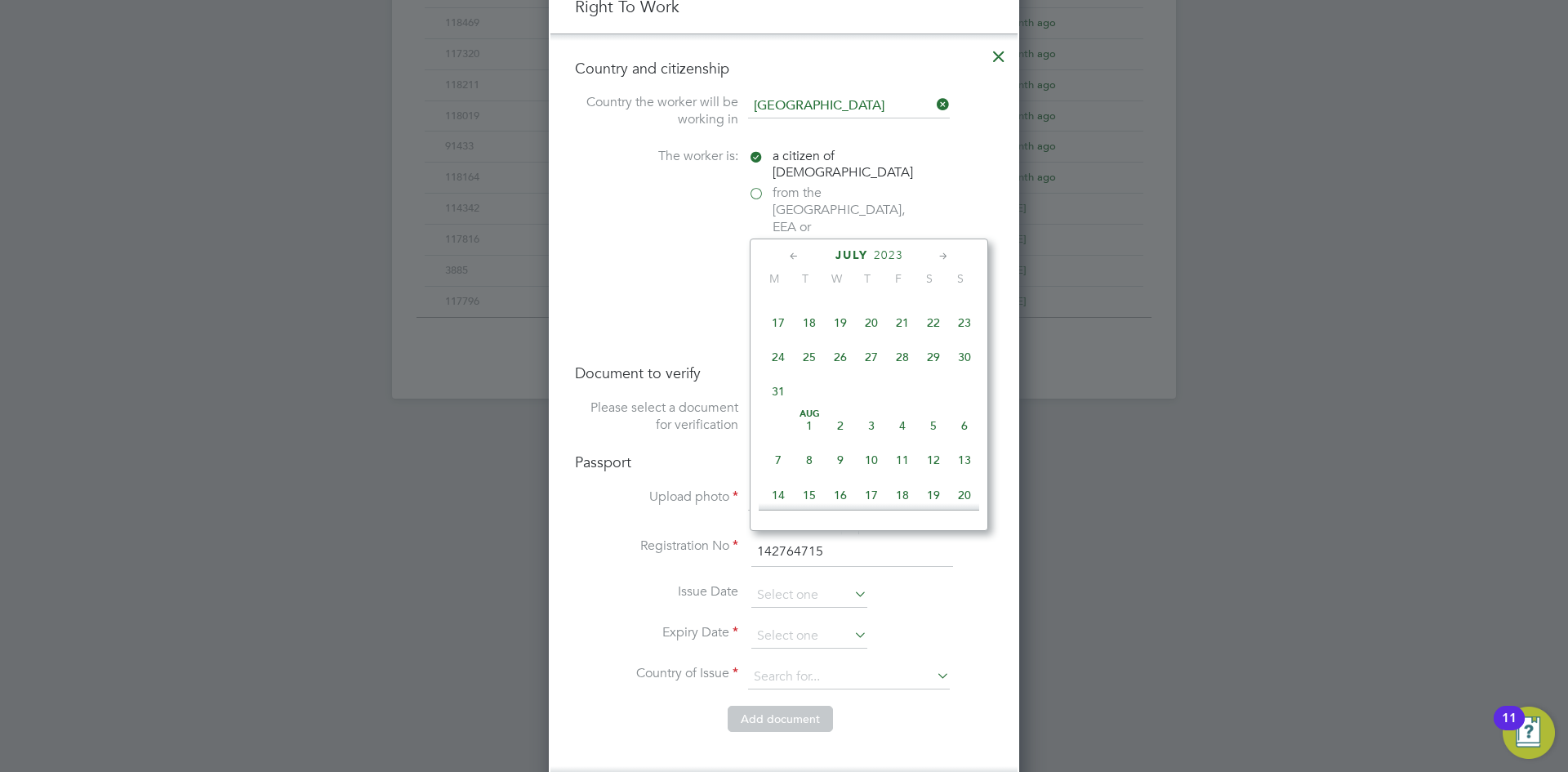
type input "28 Jul 2023"
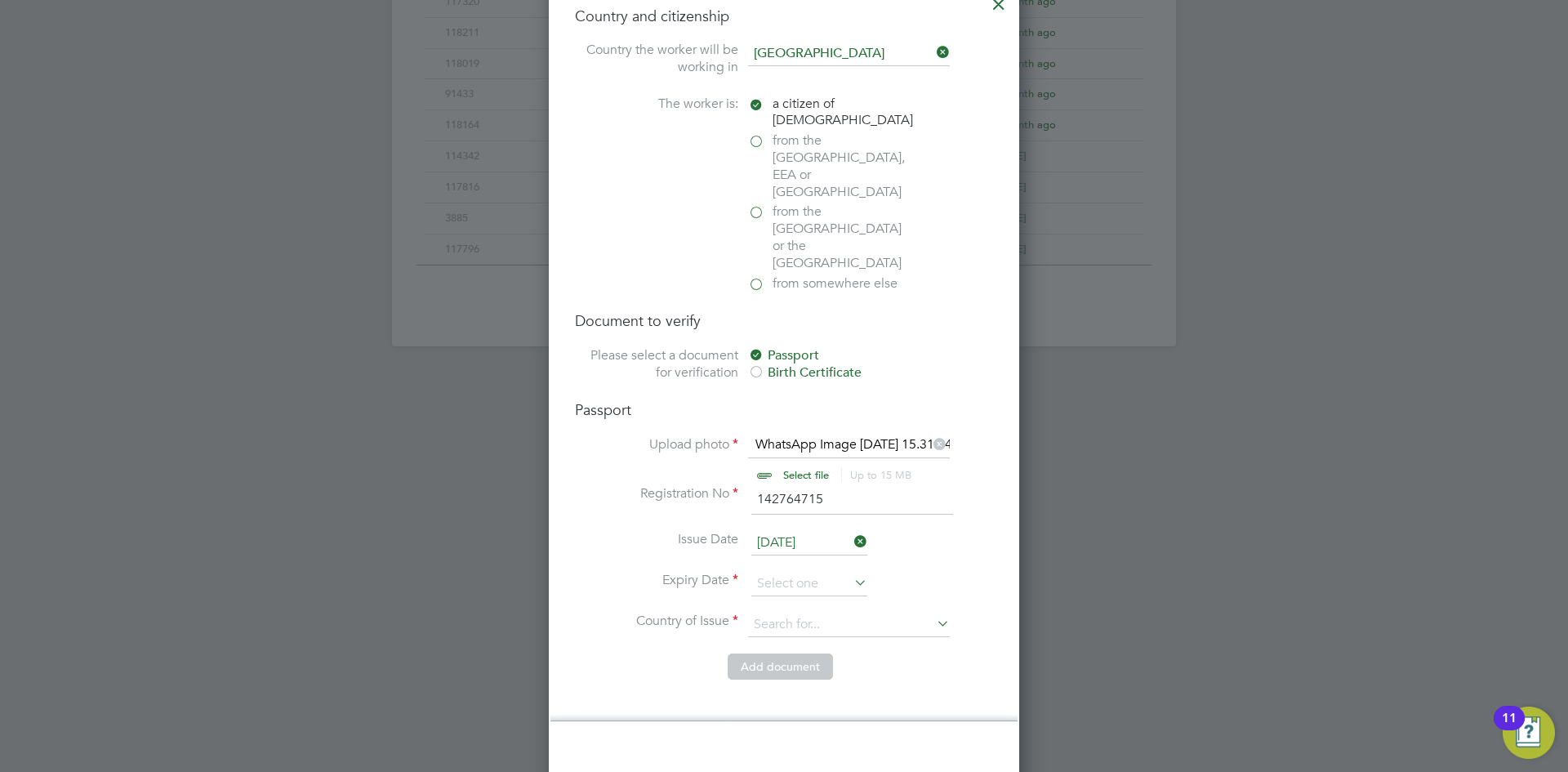
scroll to position [1062, 0]
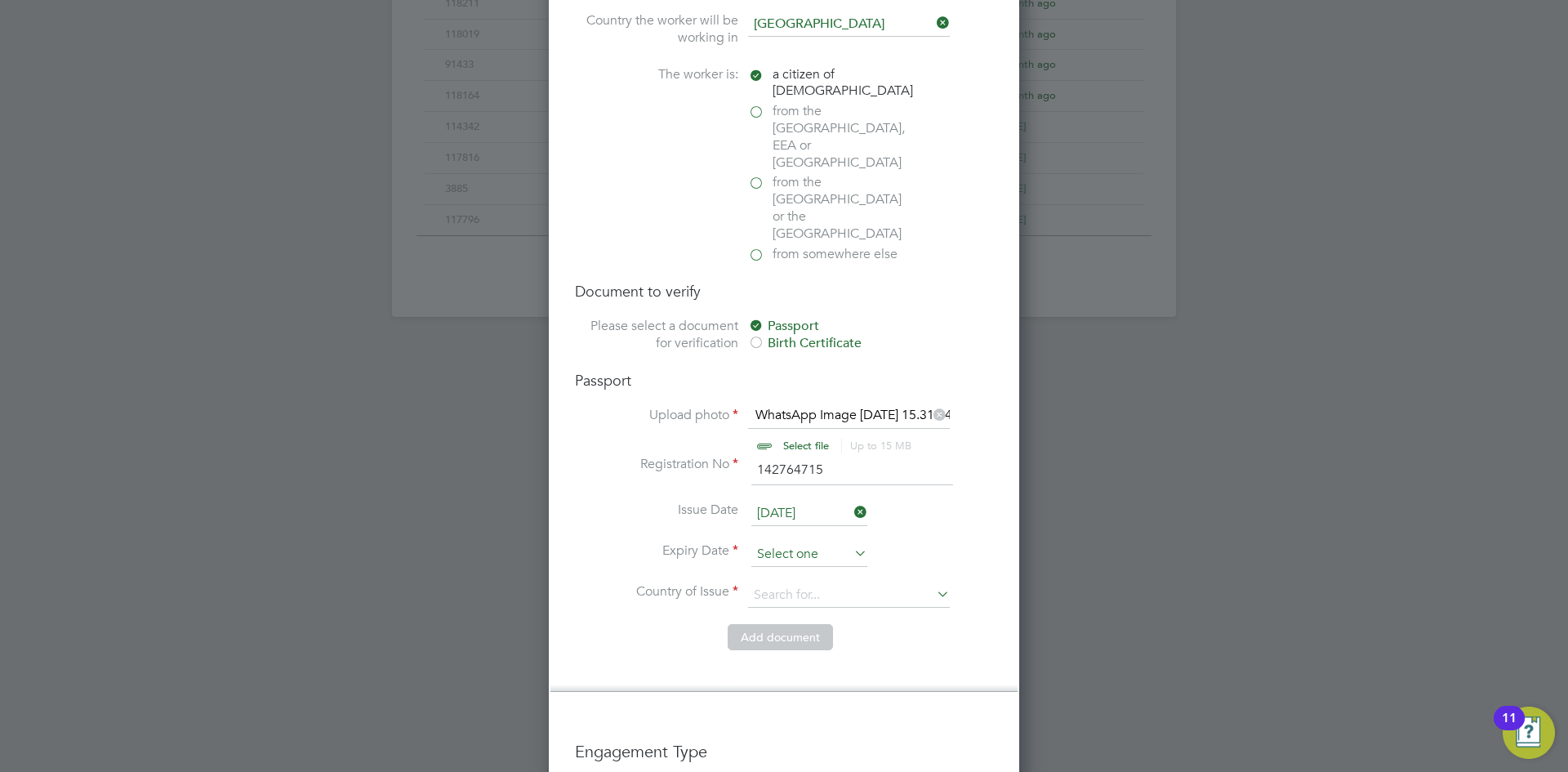
click at [783, 542] on input at bounding box center [809, 555] width 116 height 25
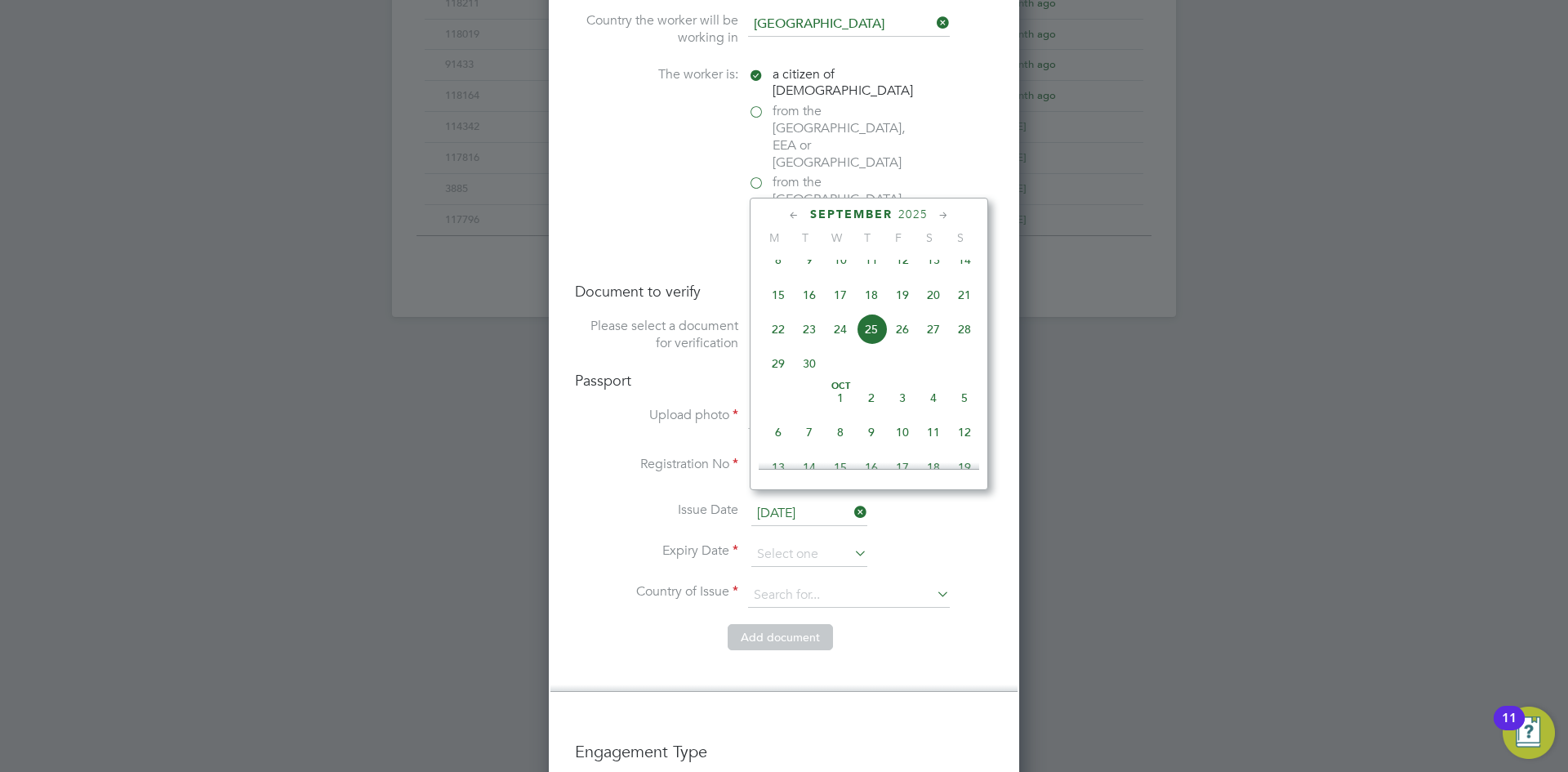
click at [893, 207] on div "September 2025" at bounding box center [869, 214] width 220 height 16
click at [907, 217] on span "2025" at bounding box center [913, 214] width 30 height 14
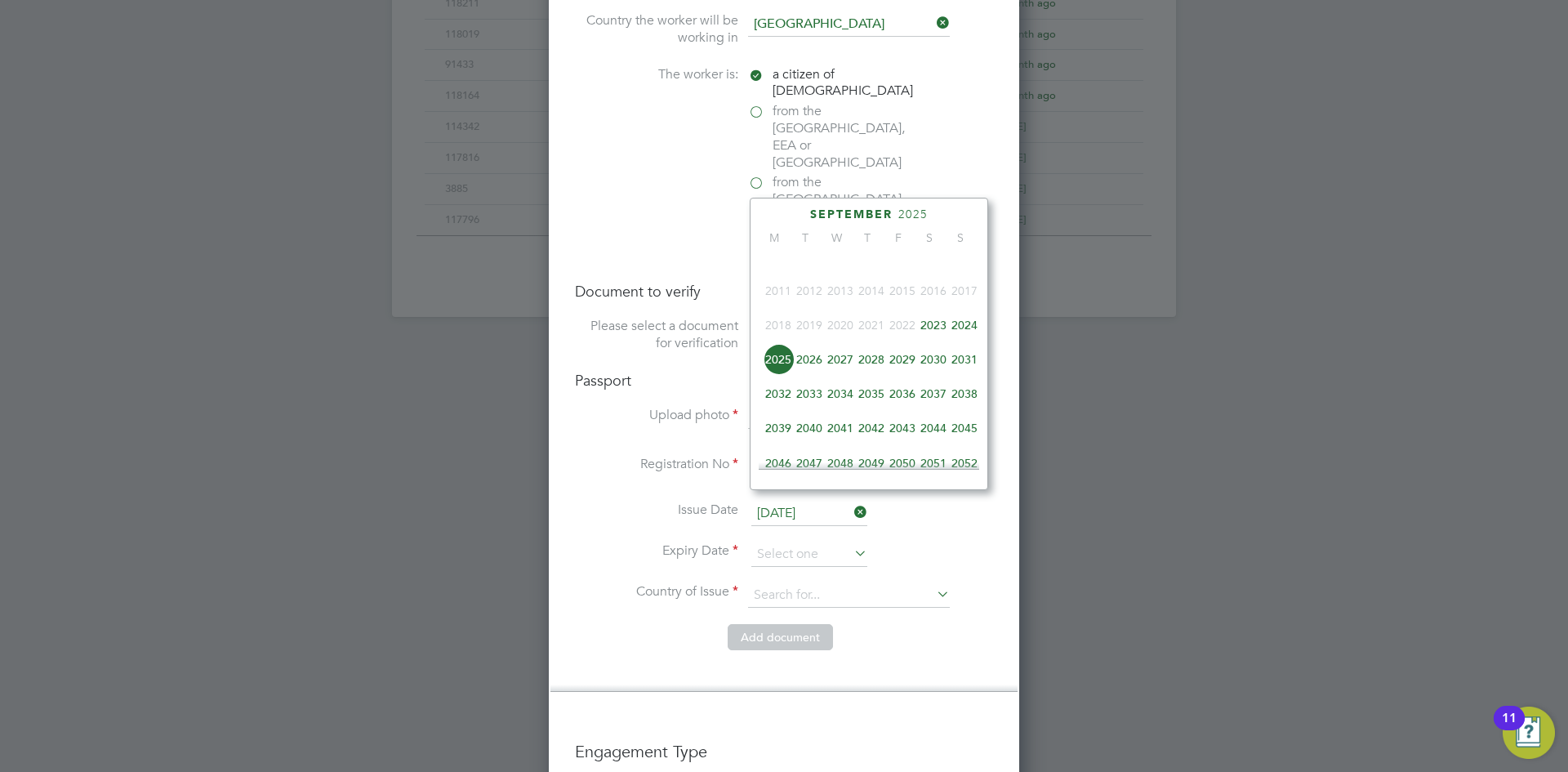
click at [810, 400] on span "2033" at bounding box center [809, 394] width 31 height 31
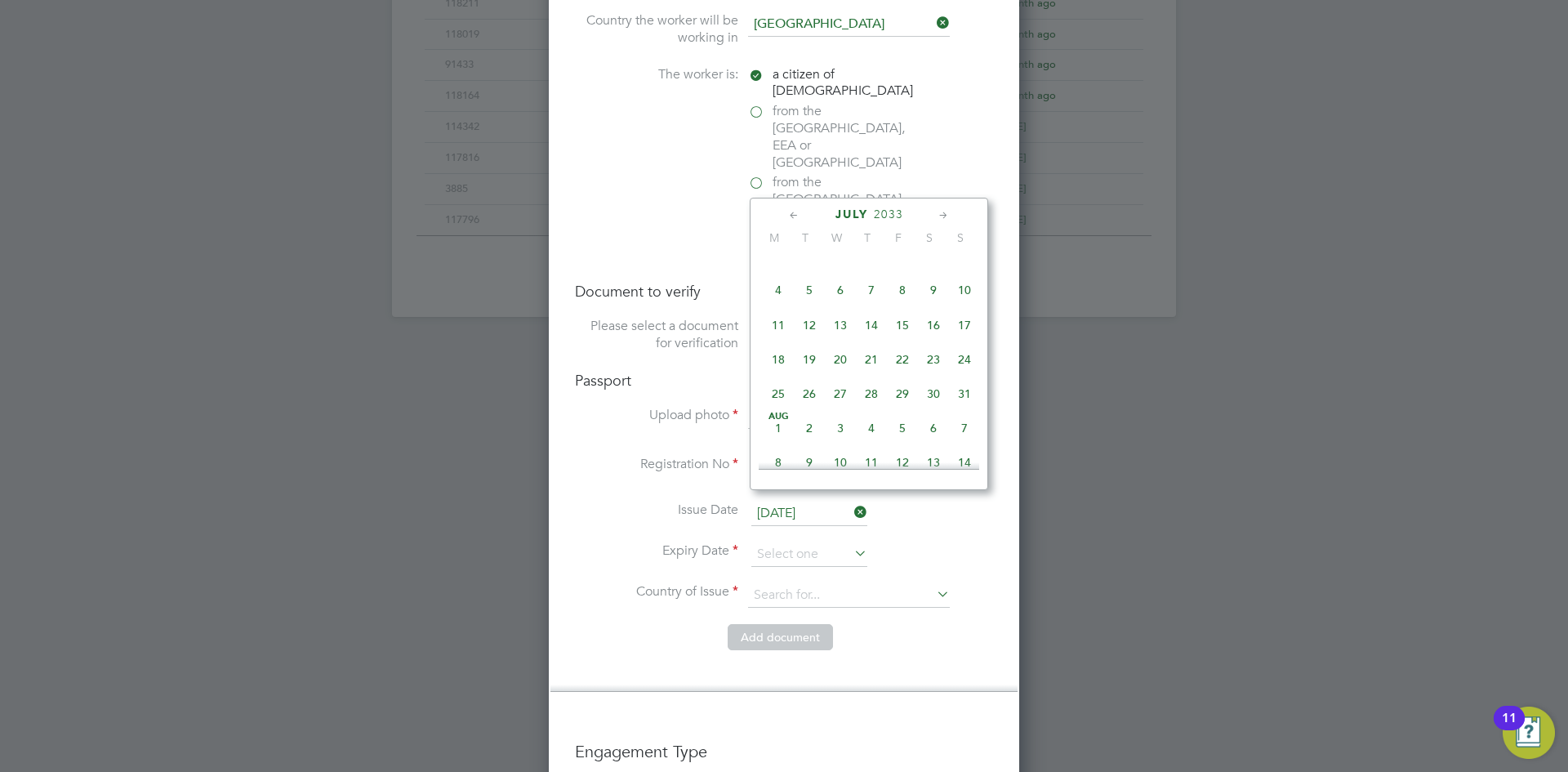
scroll to position [400, 0]
click at [863, 401] on span "28" at bounding box center [872, 393] width 31 height 31
type input "28 Jul 2033"
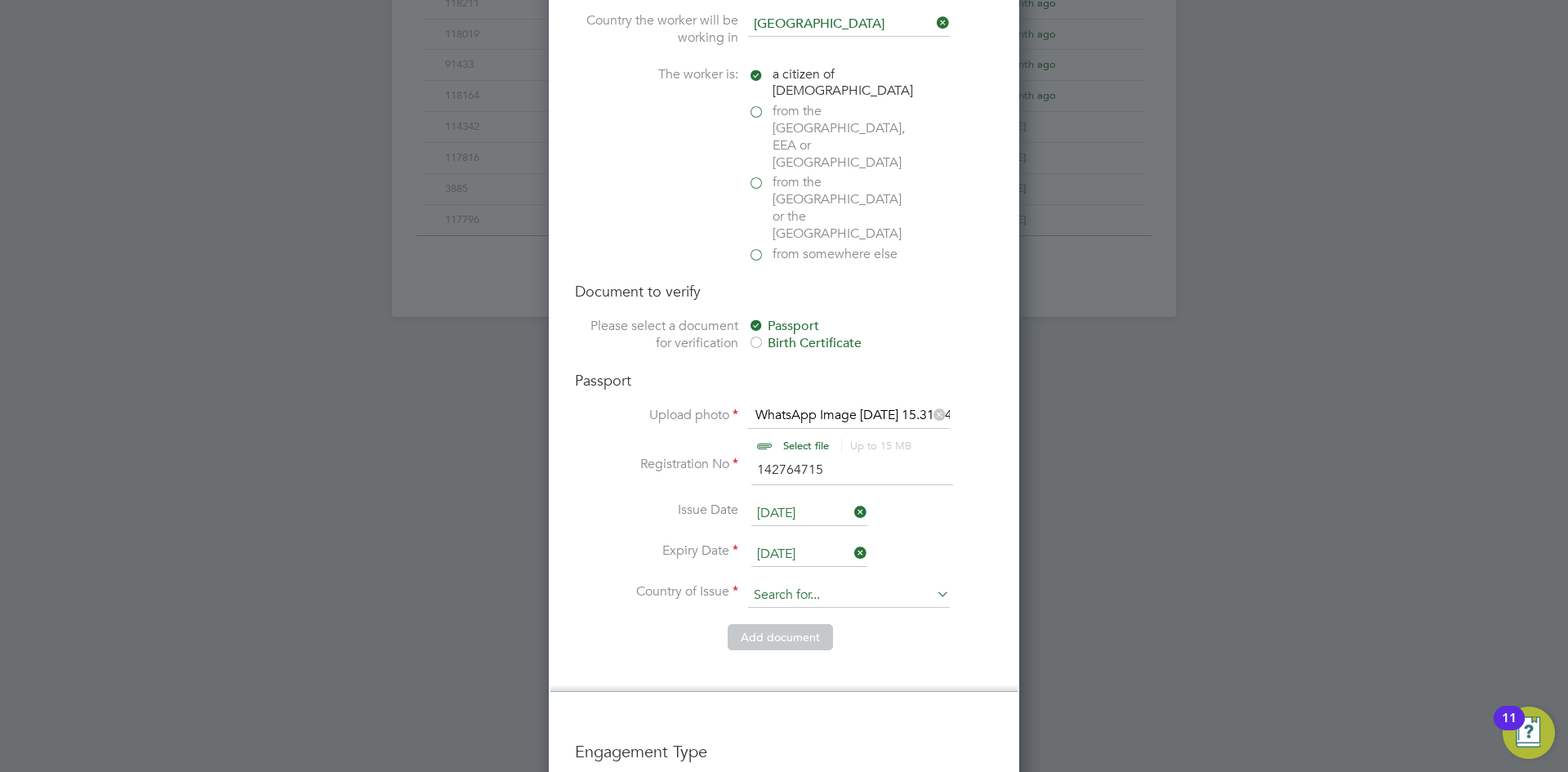
click at [851, 583] on input at bounding box center [849, 595] width 201 height 25
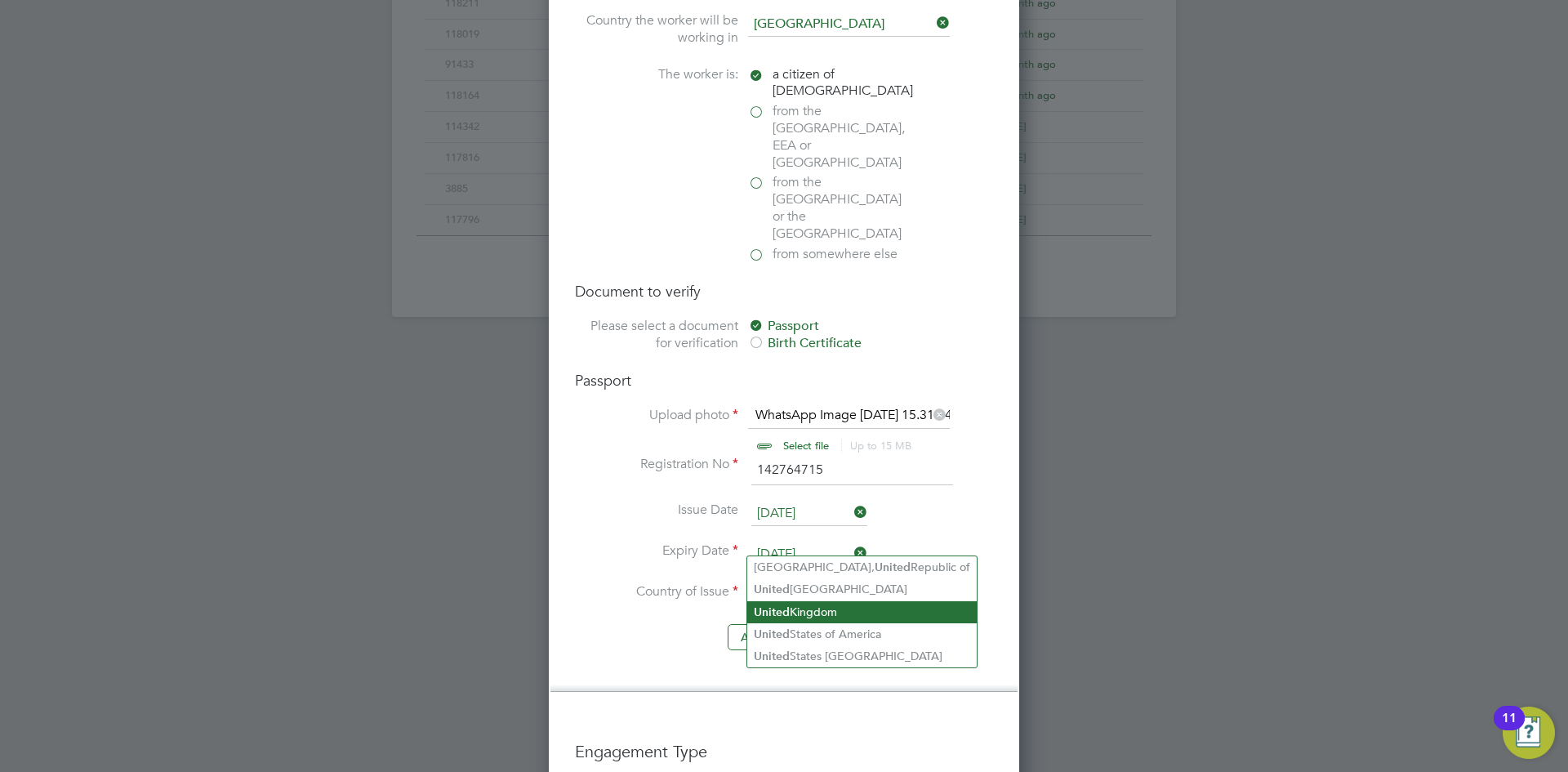
click at [858, 611] on li "United Kingdom" at bounding box center [862, 612] width 230 height 22
type input "United Kingdom"
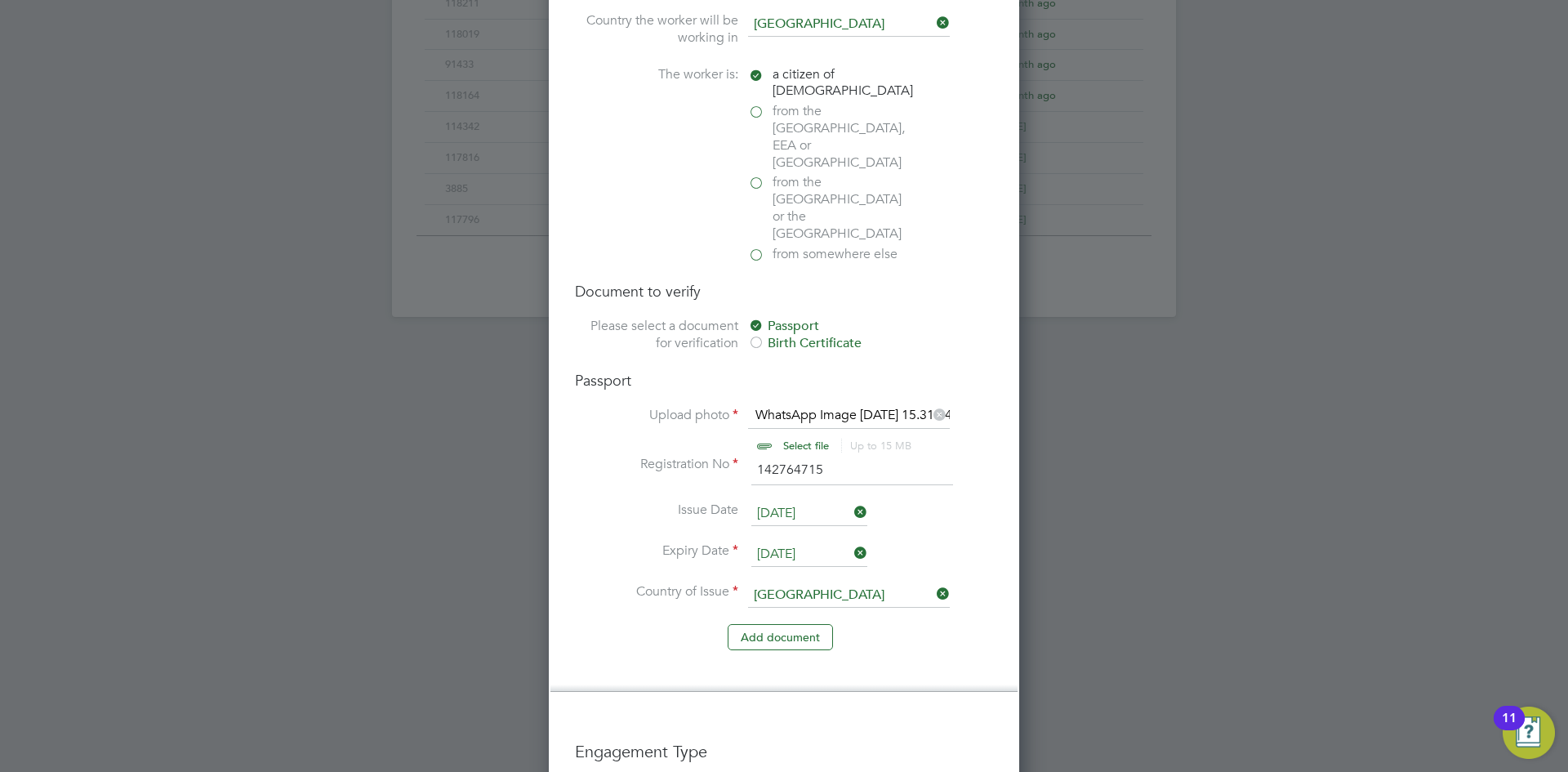
scroll to position [1363, 0]
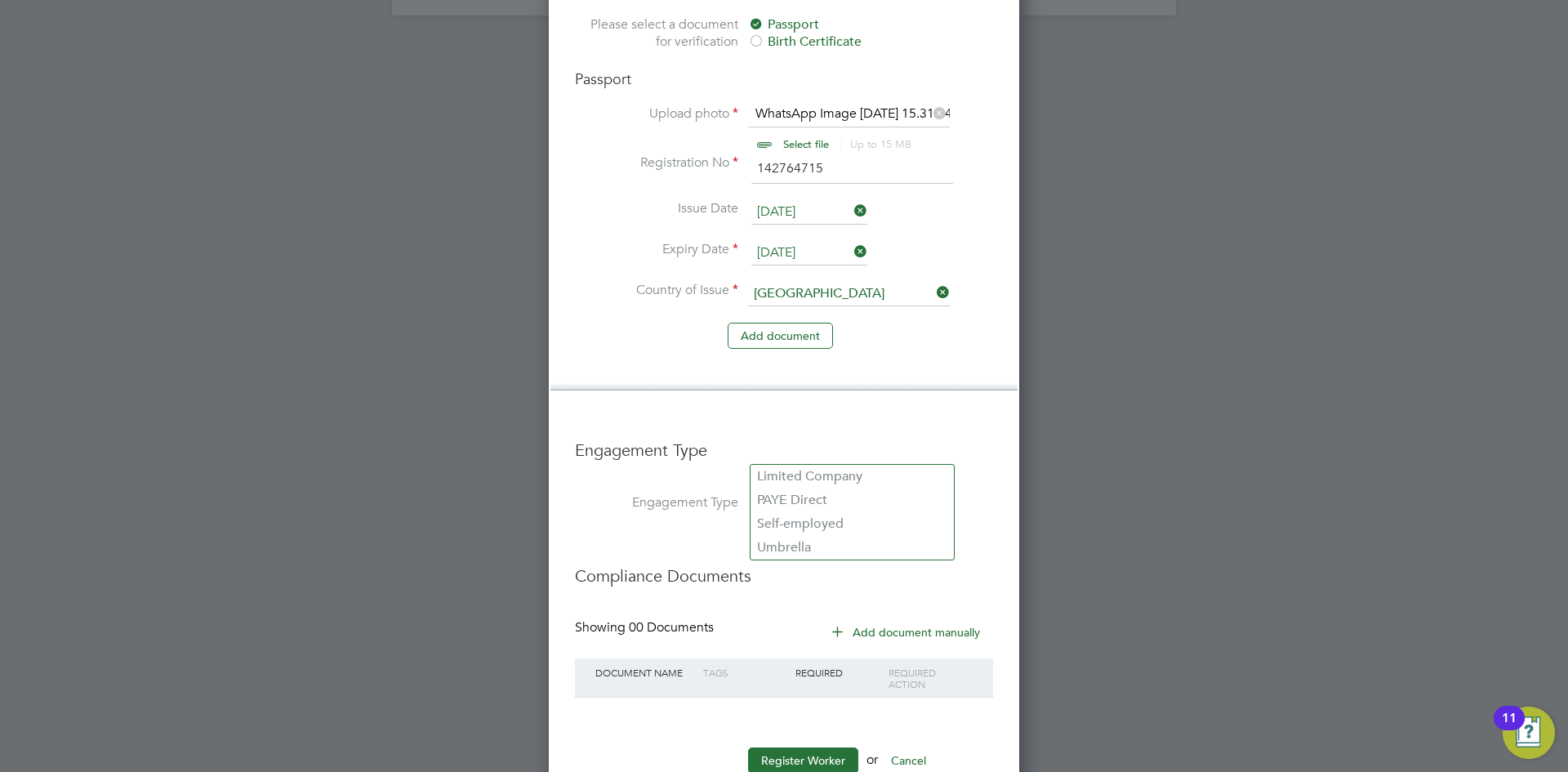
click at [808, 493] on input at bounding box center [852, 504] width 201 height 23
click at [818, 546] on li "Umbrella" at bounding box center [852, 547] width 203 height 24
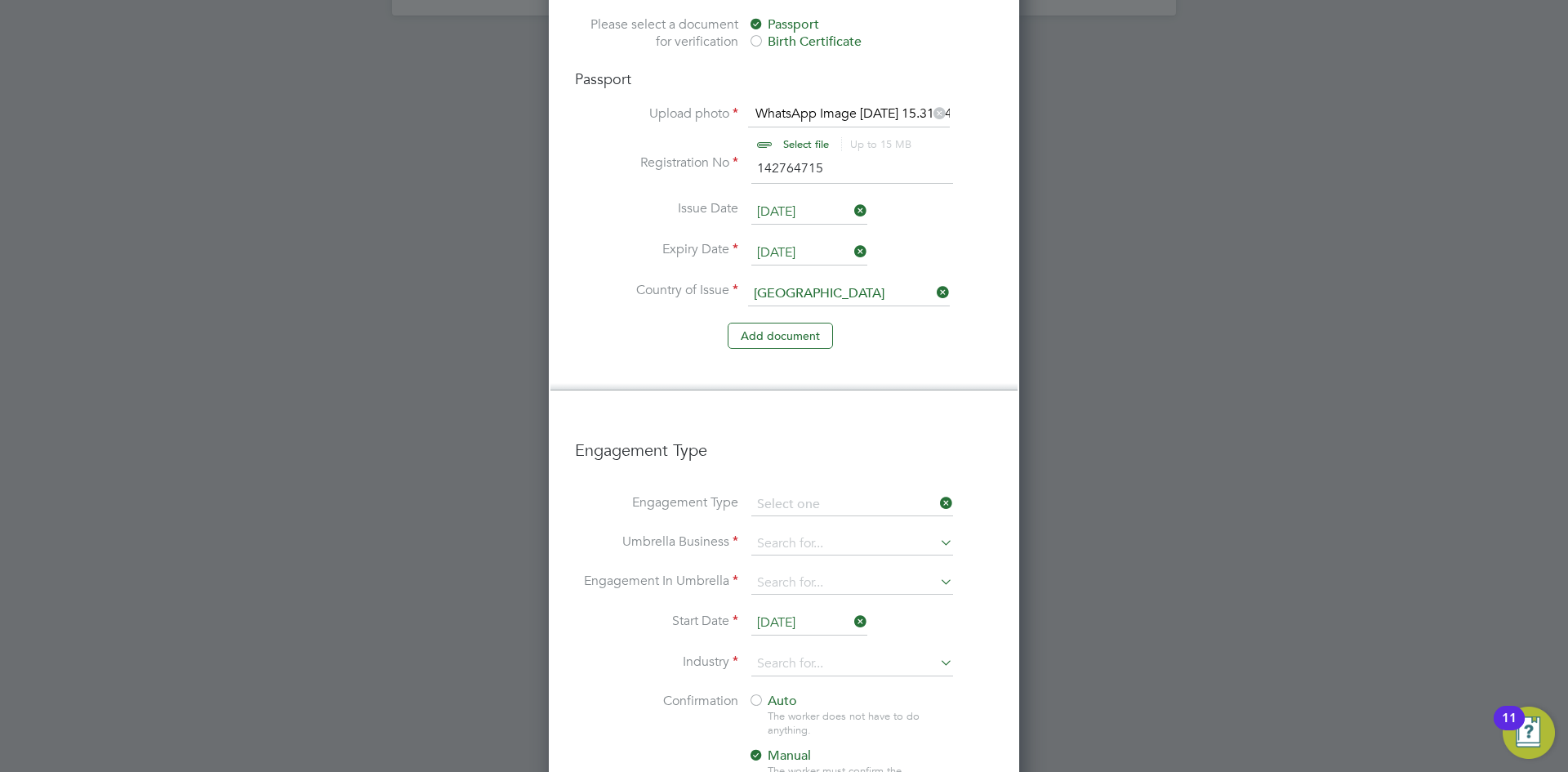
type input "Umbrella"
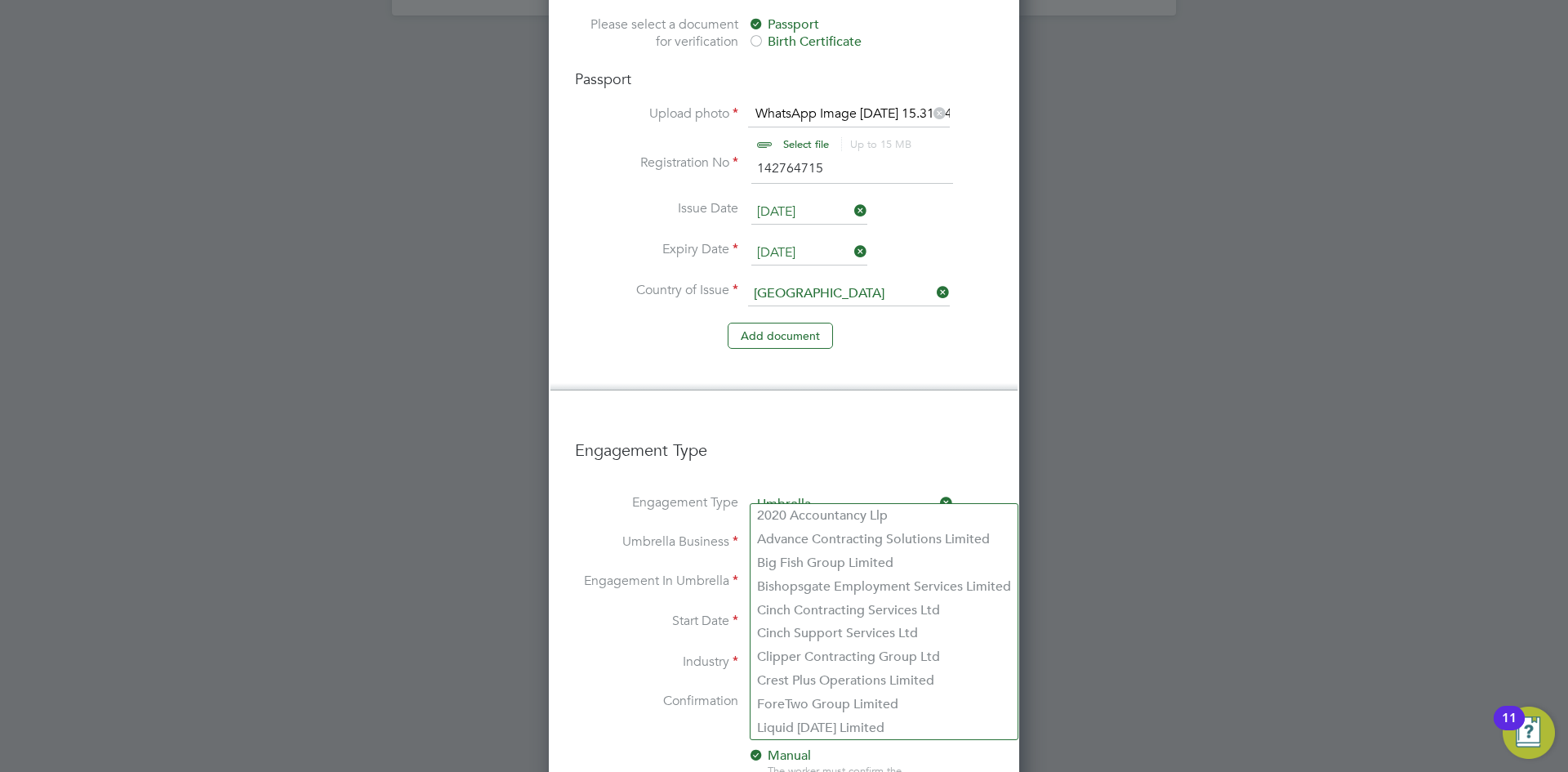
click at [805, 533] on input at bounding box center [852, 544] width 201 height 23
click at [807, 656] on li "Clipper Contracting Group Ltd" at bounding box center [883, 656] width 267 height 24
type input "Clipper Contracting Group Ltd"
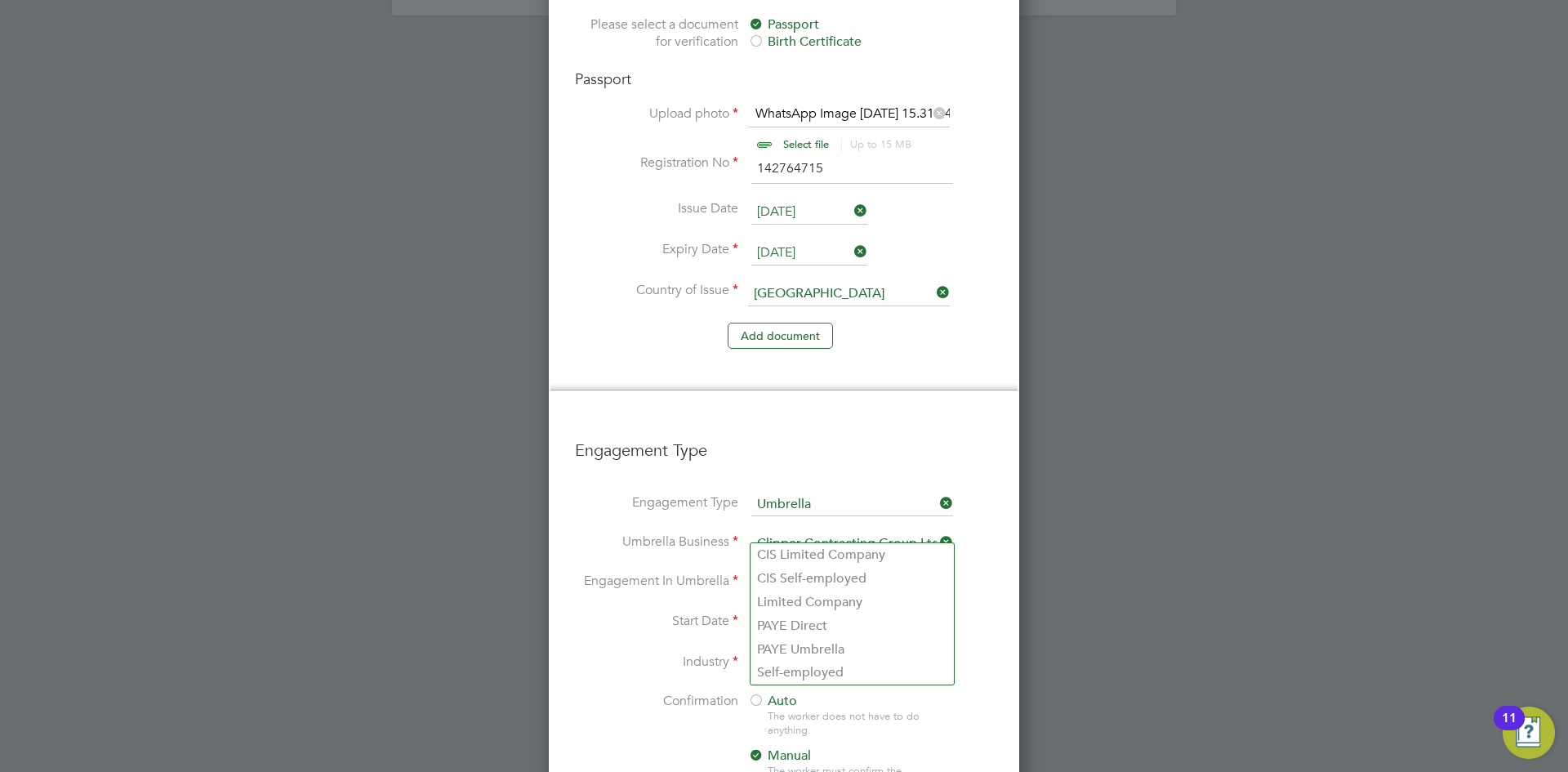
click at [790, 571] on input at bounding box center [852, 583] width 201 height 23
click at [819, 648] on li "PAYE Umbrella" at bounding box center [852, 650] width 203 height 24
type input "PAYE Umbrella"
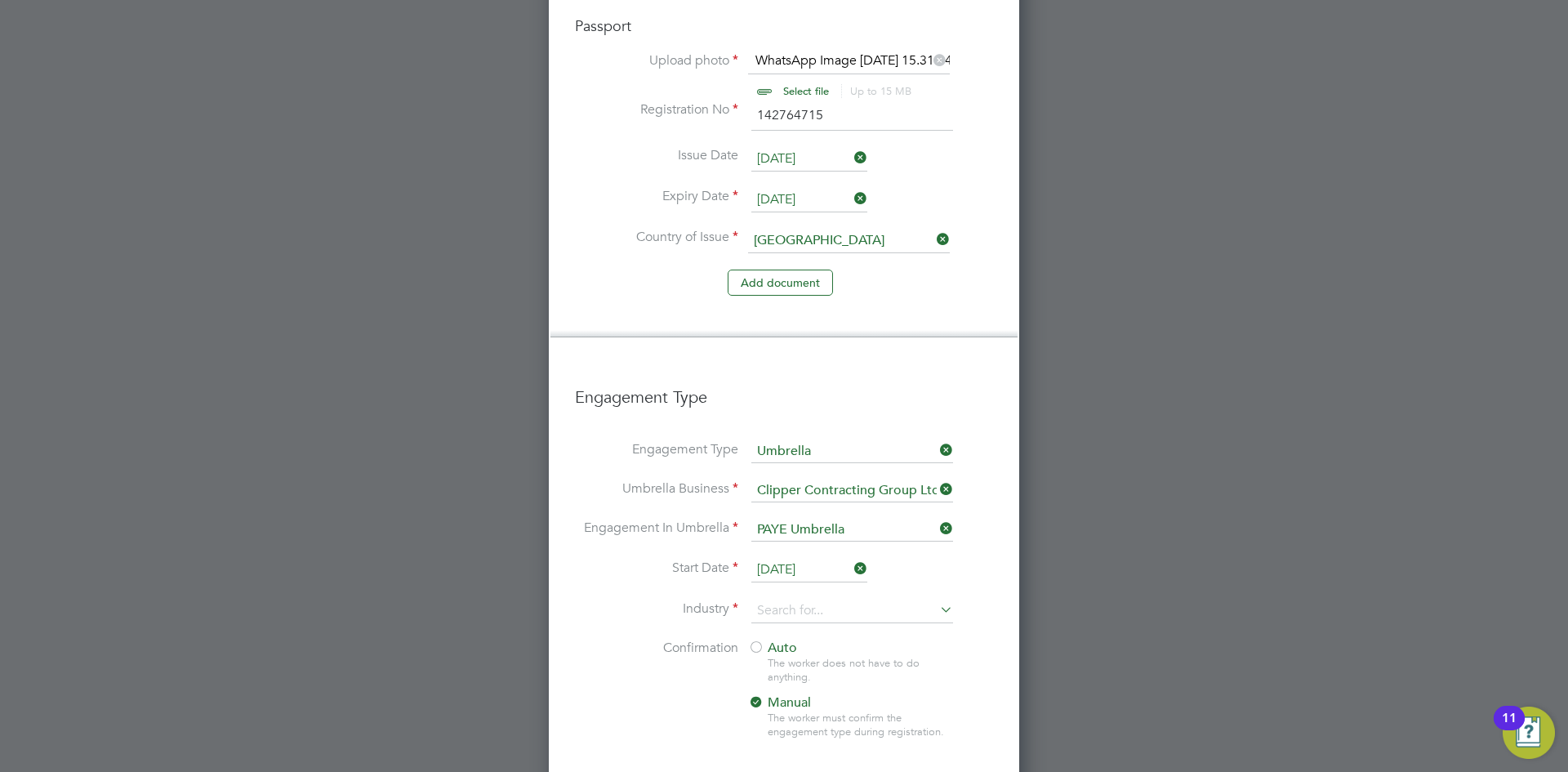
scroll to position [1445, 0]
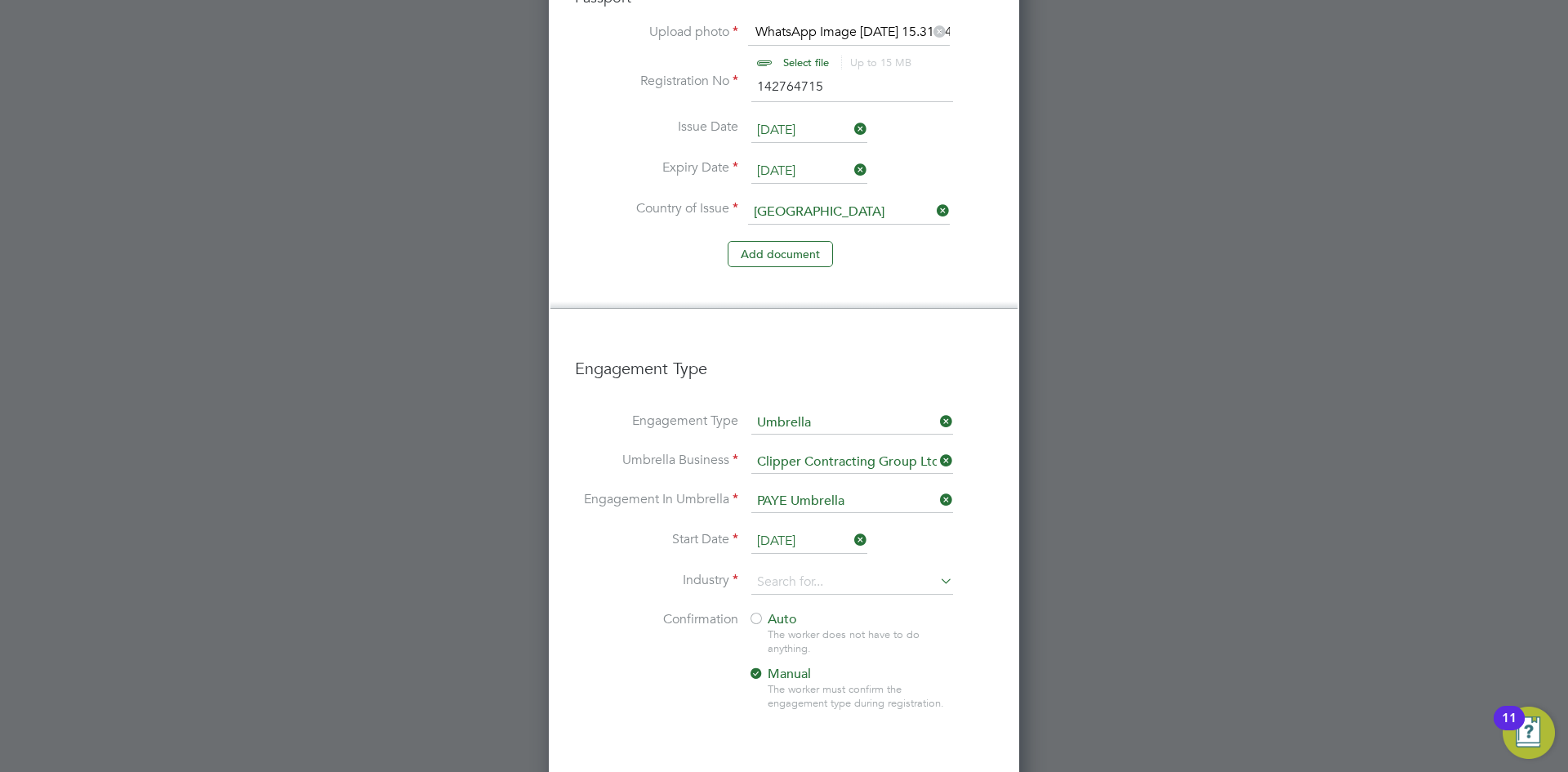
click at [801, 490] on li "Engagement In Umbrella PAYE Umbrella" at bounding box center [784, 509] width 418 height 39
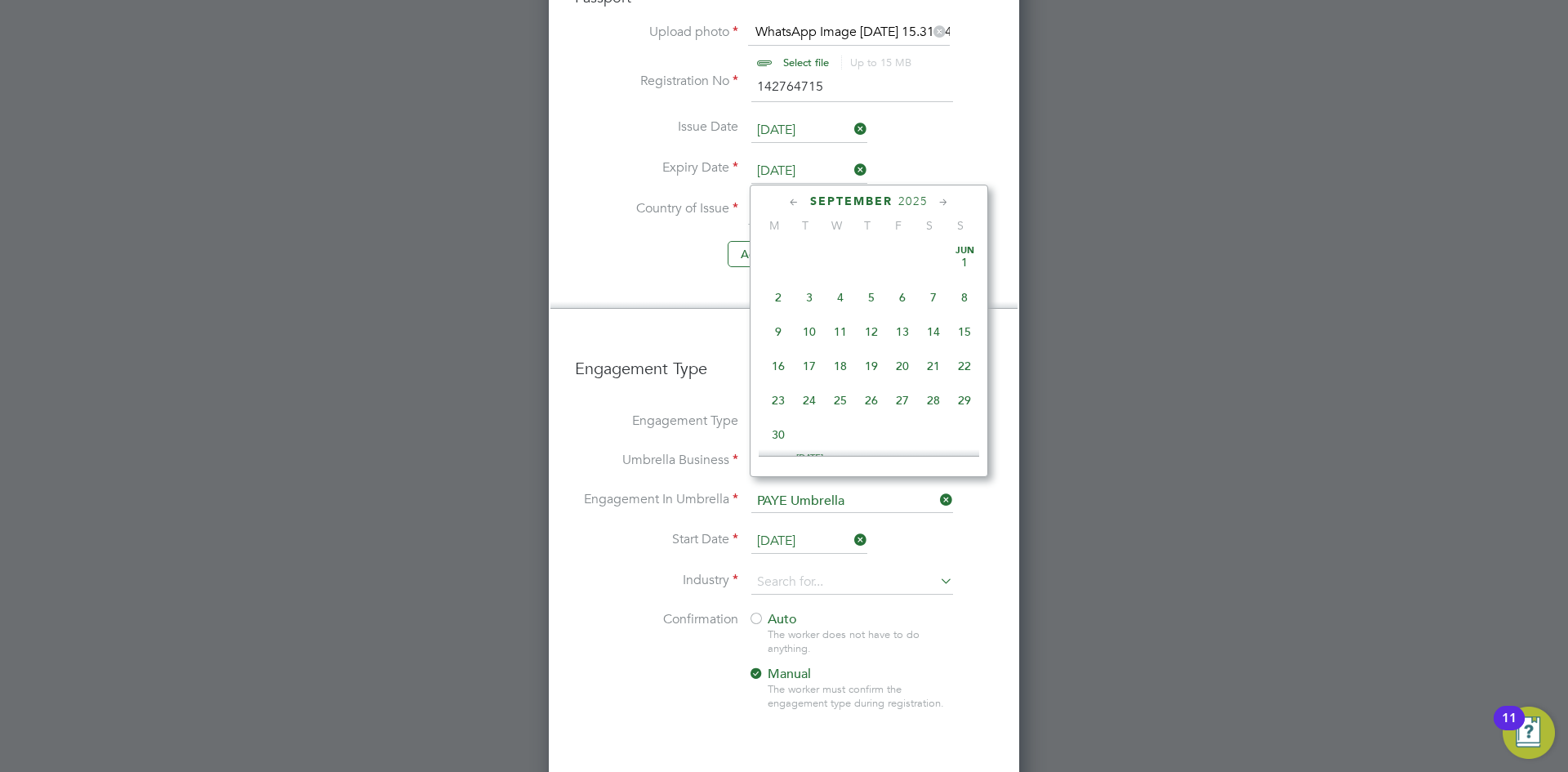
click at [801, 529] on input "25 Sep 2025" at bounding box center [809, 542] width 116 height 25
click at [808, 332] on span "23" at bounding box center [809, 316] width 31 height 31
type input "23 Sep 2025"
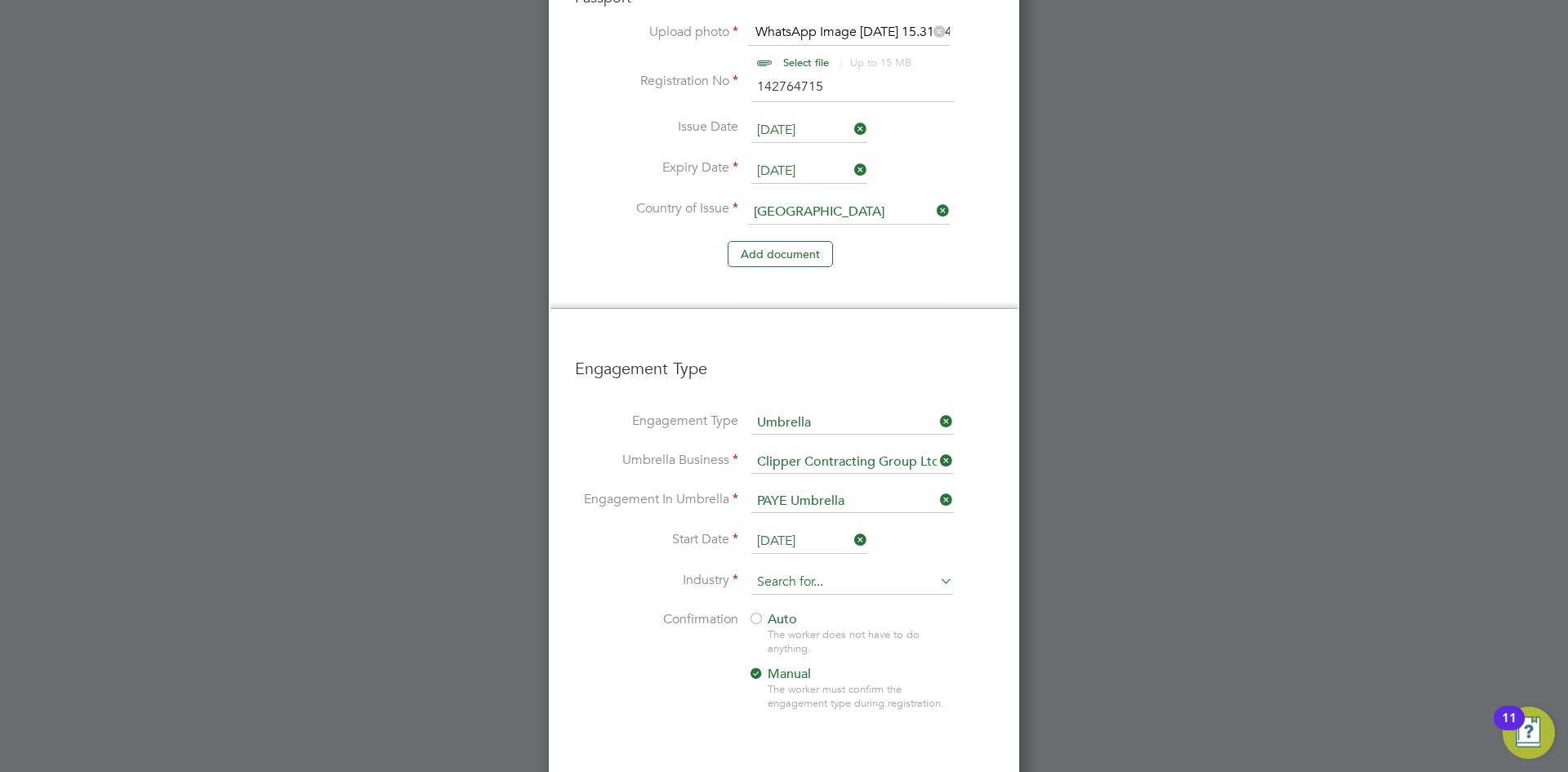
click at [793, 570] on input at bounding box center [852, 582] width 201 height 25
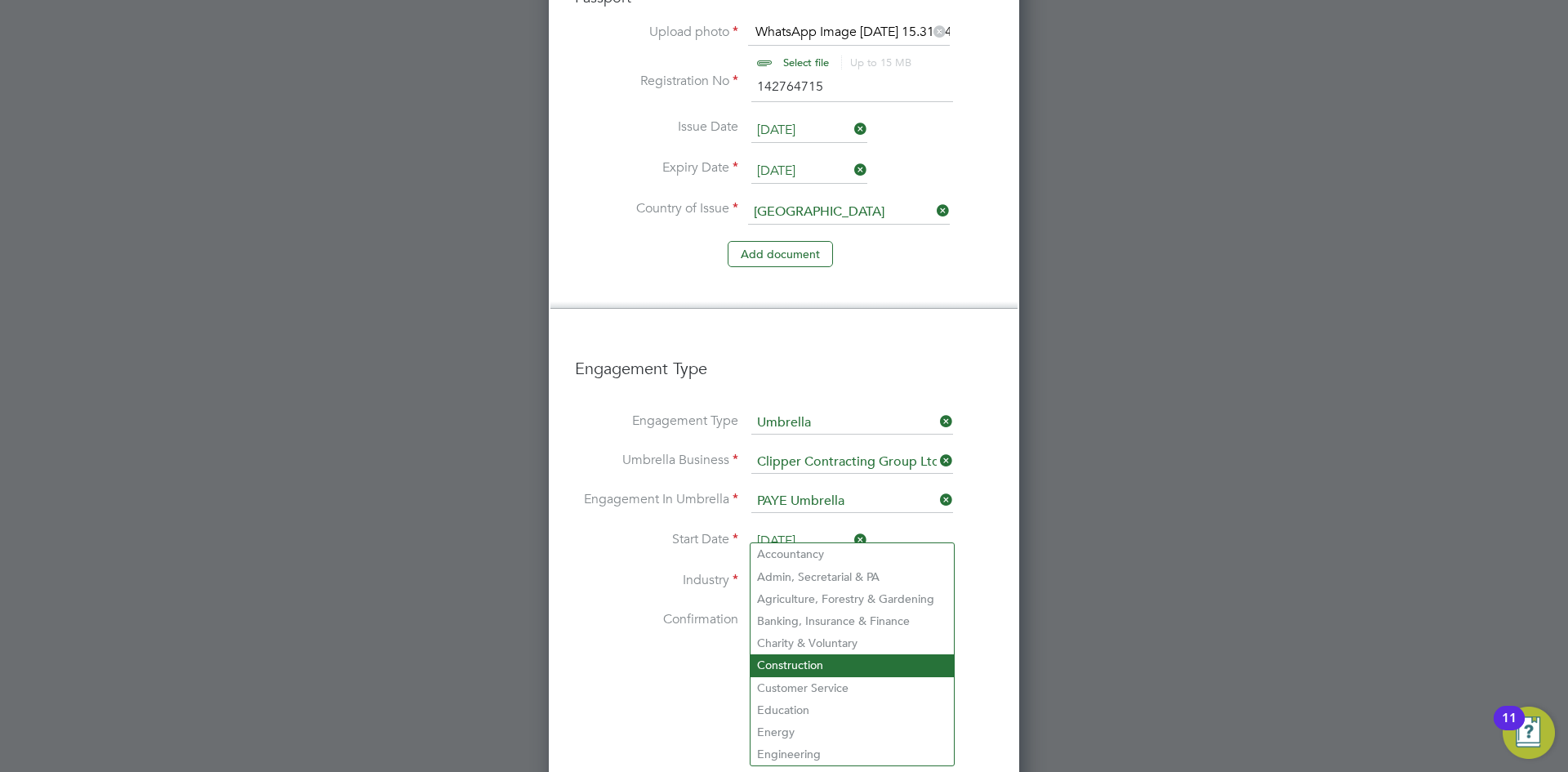
click at [814, 667] on li "Construction" at bounding box center [852, 665] width 203 height 22
type input "Construction"
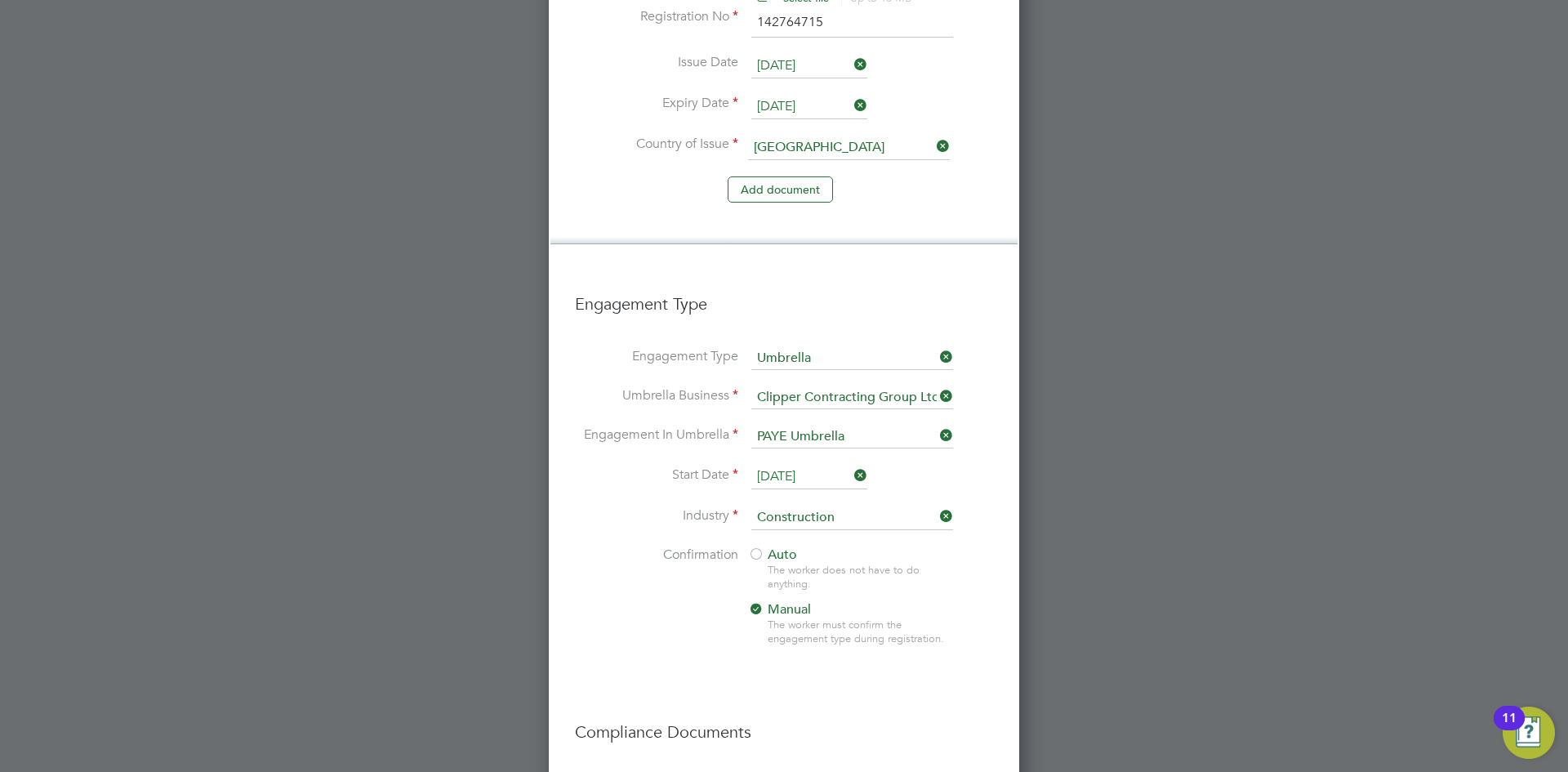
scroll to position [1608, 0]
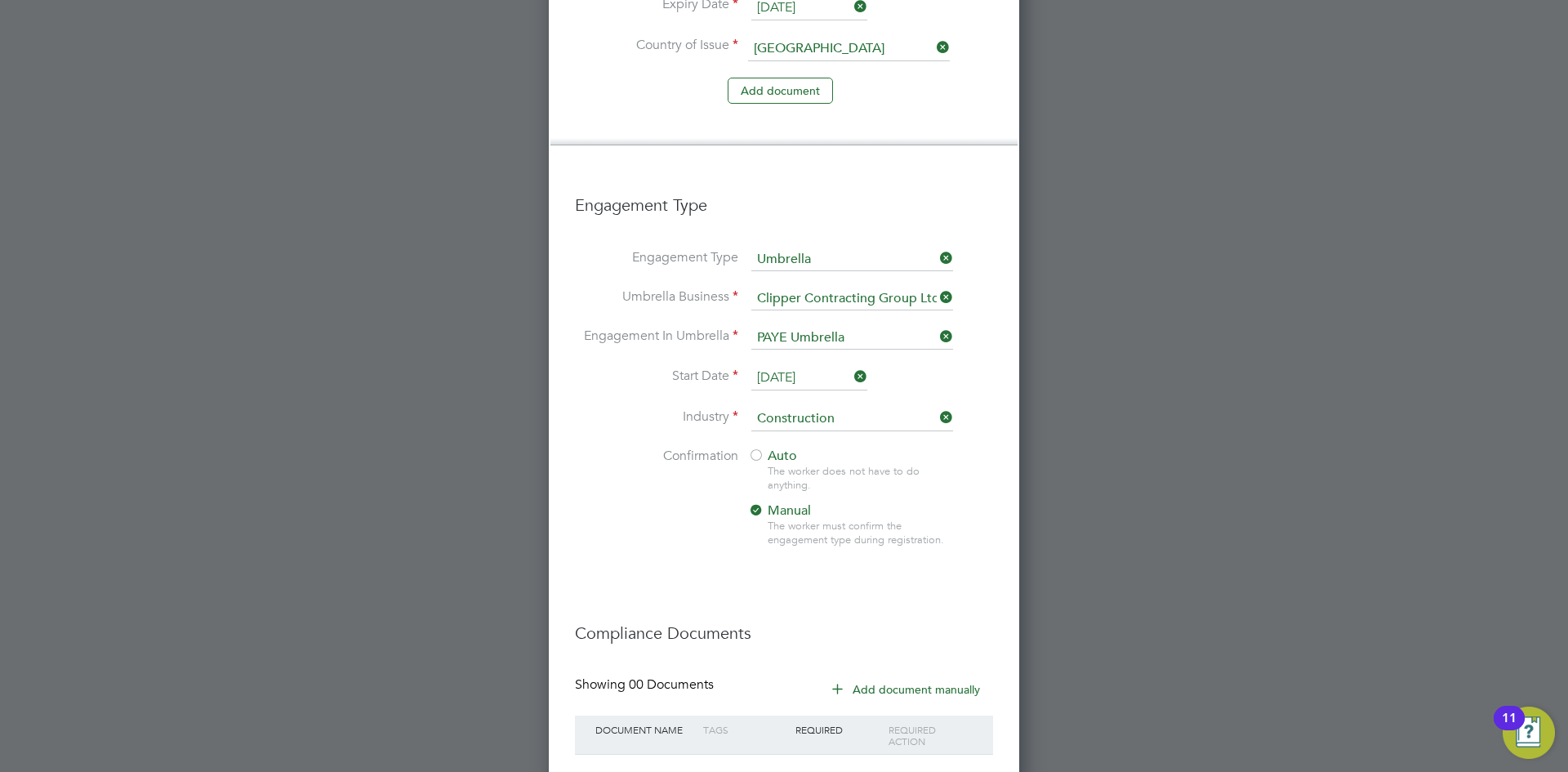
click at [756, 448] on div at bounding box center [756, 457] width 17 height 17
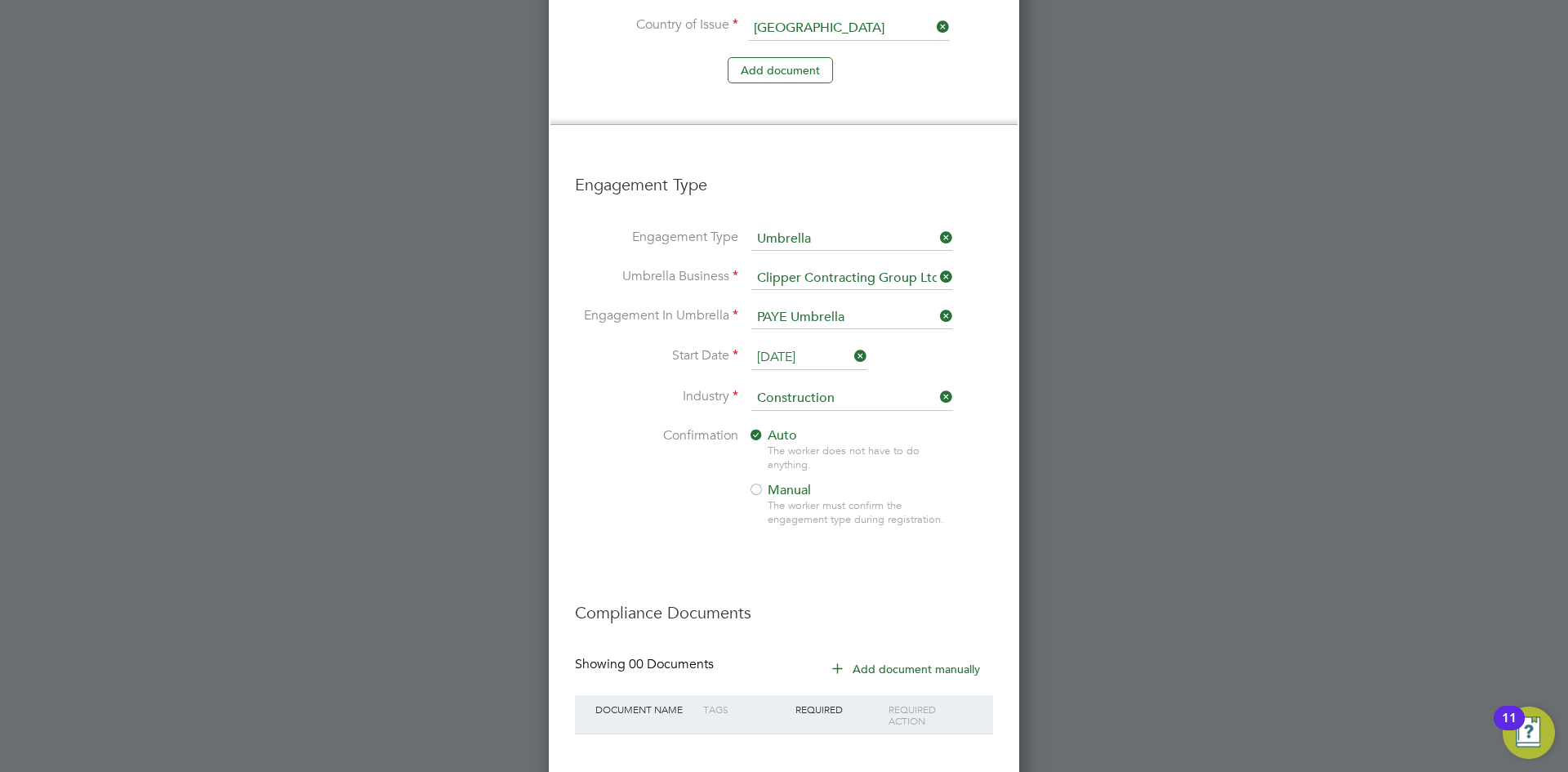
scroll to position [1665, 0]
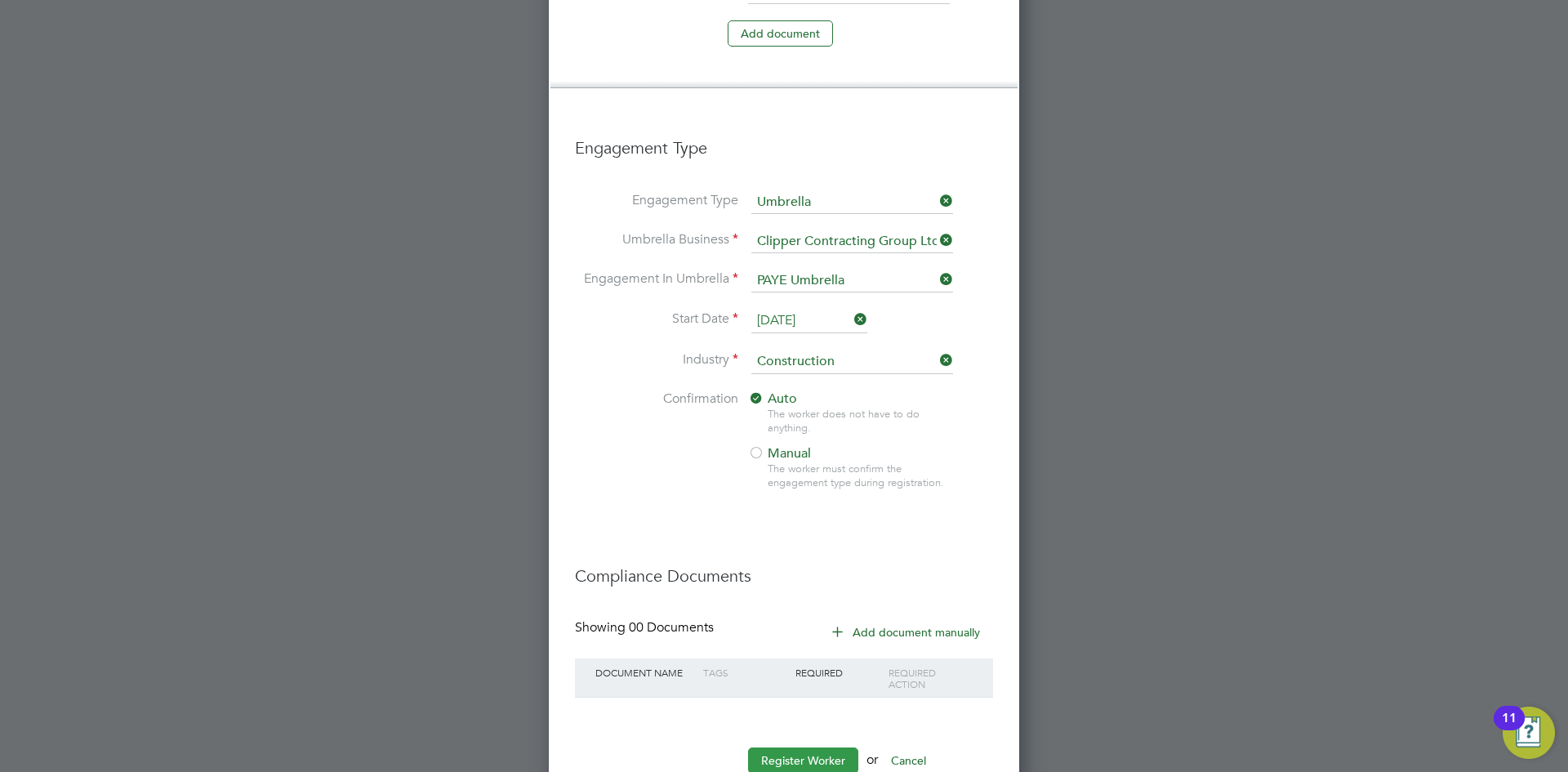
click at [817, 747] on button "Register Worker" at bounding box center [803, 760] width 111 height 26
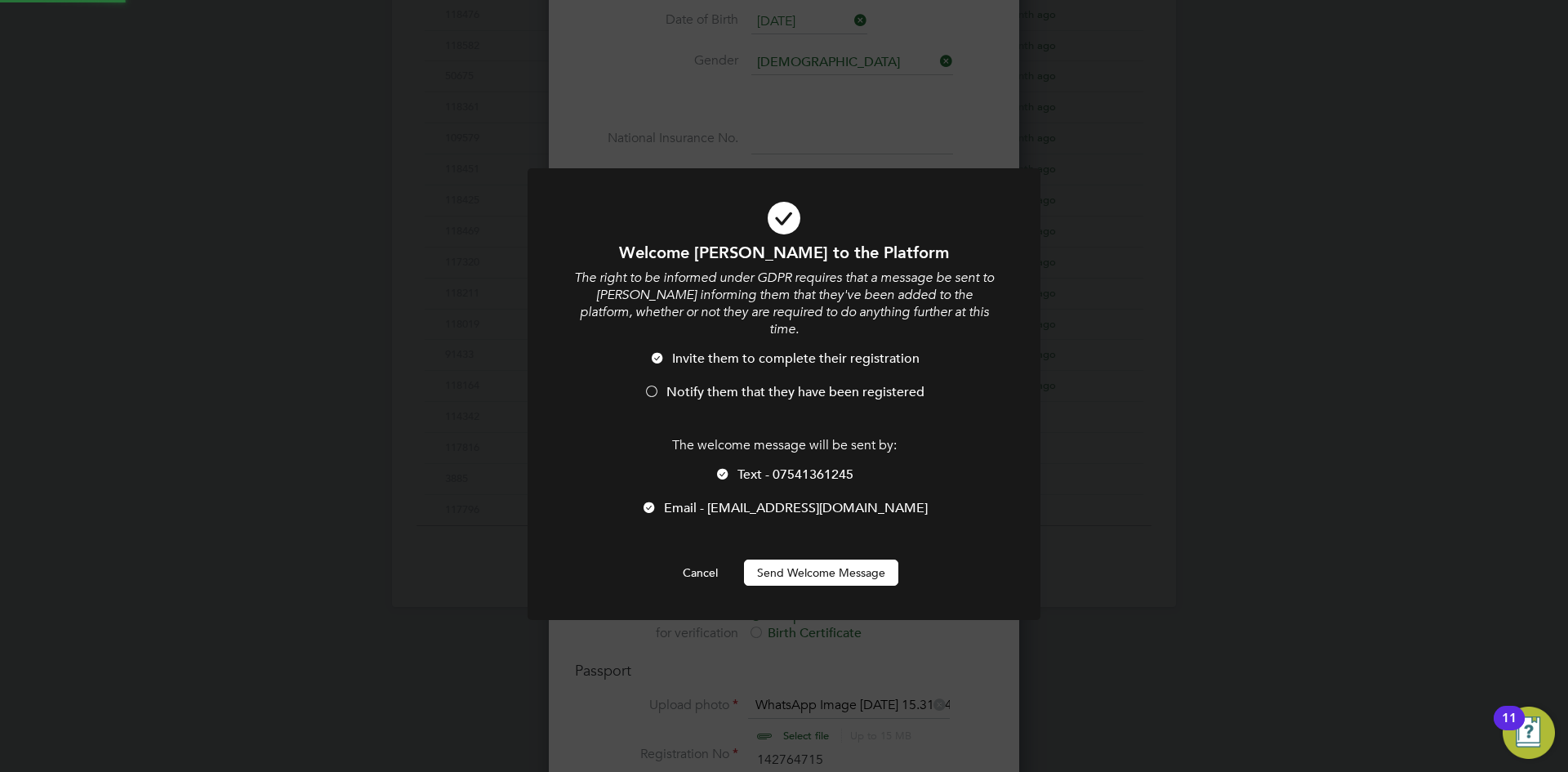
scroll to position [0, 0]
click at [810, 560] on button "Send Welcome Message" at bounding box center [821, 573] width 154 height 26
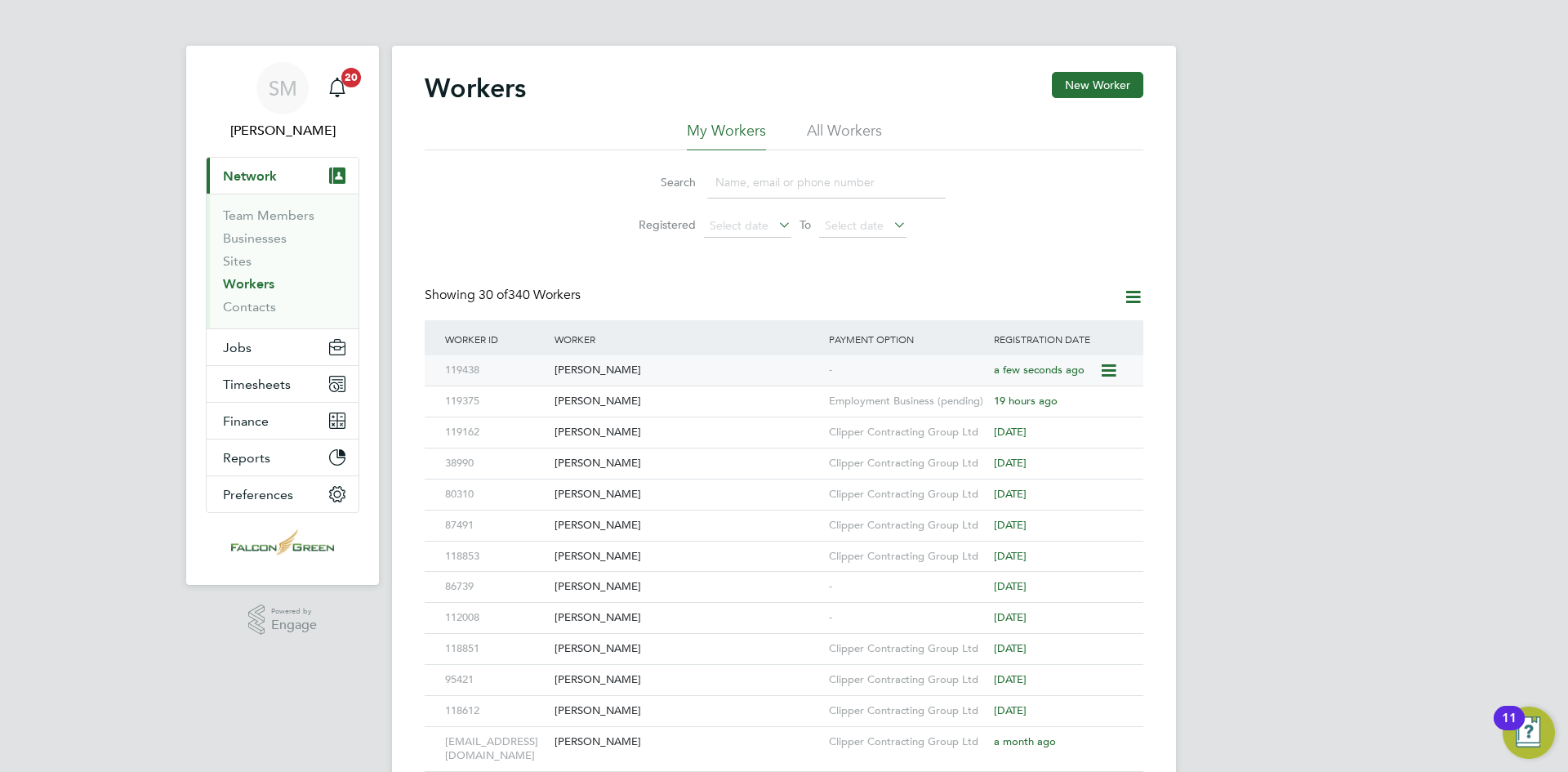
click at [1114, 368] on icon at bounding box center [1107, 371] width 17 height 20
click at [1268, 427] on div "SM Shauna McNelis Notifications 20 Applications: Current page: Network Team Mem…" at bounding box center [784, 702] width 1568 height 1404
click at [265, 348] on button "Jobs" at bounding box center [282, 348] width 152 height 36
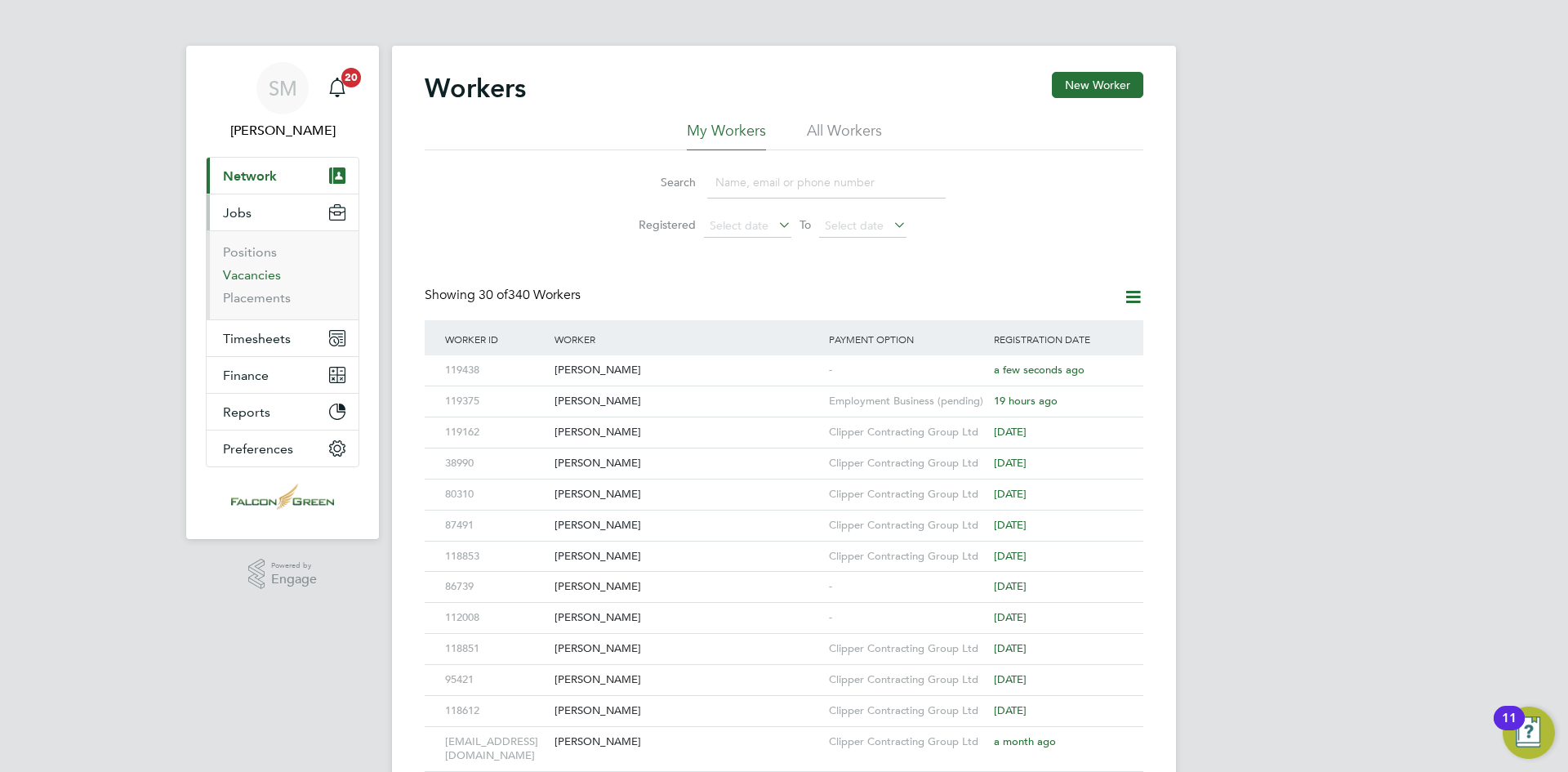
click at [251, 277] on link "Vacancies" at bounding box center [252, 274] width 58 height 16
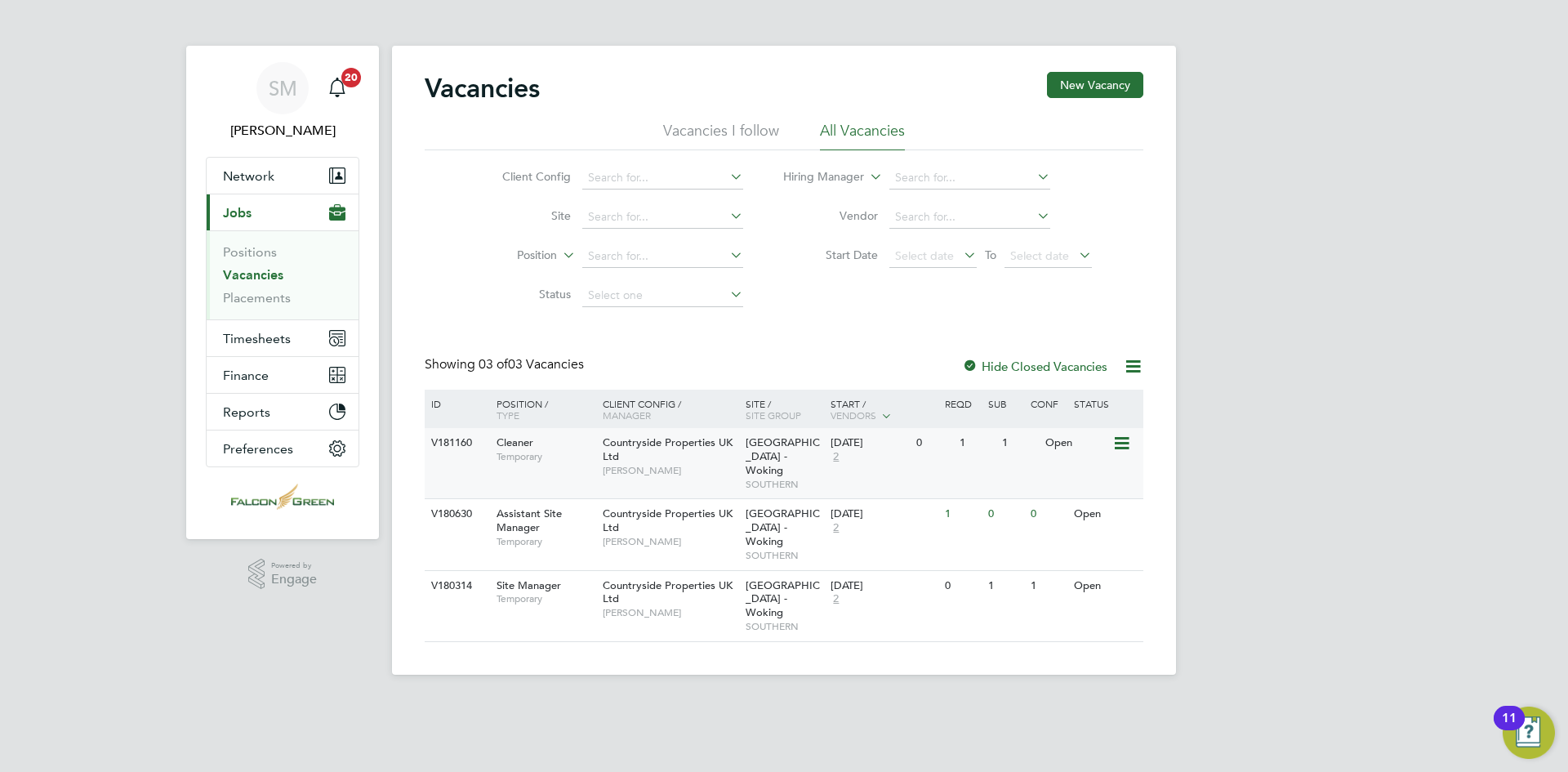
click at [1118, 444] on icon at bounding box center [1120, 443] width 17 height 20
click at [1279, 481] on div "SM Shauna McNelis Notifications 20 Applications: Network Team Members Businesse…" at bounding box center [784, 350] width 1568 height 701
click at [629, 211] on input at bounding box center [662, 217] width 161 height 23
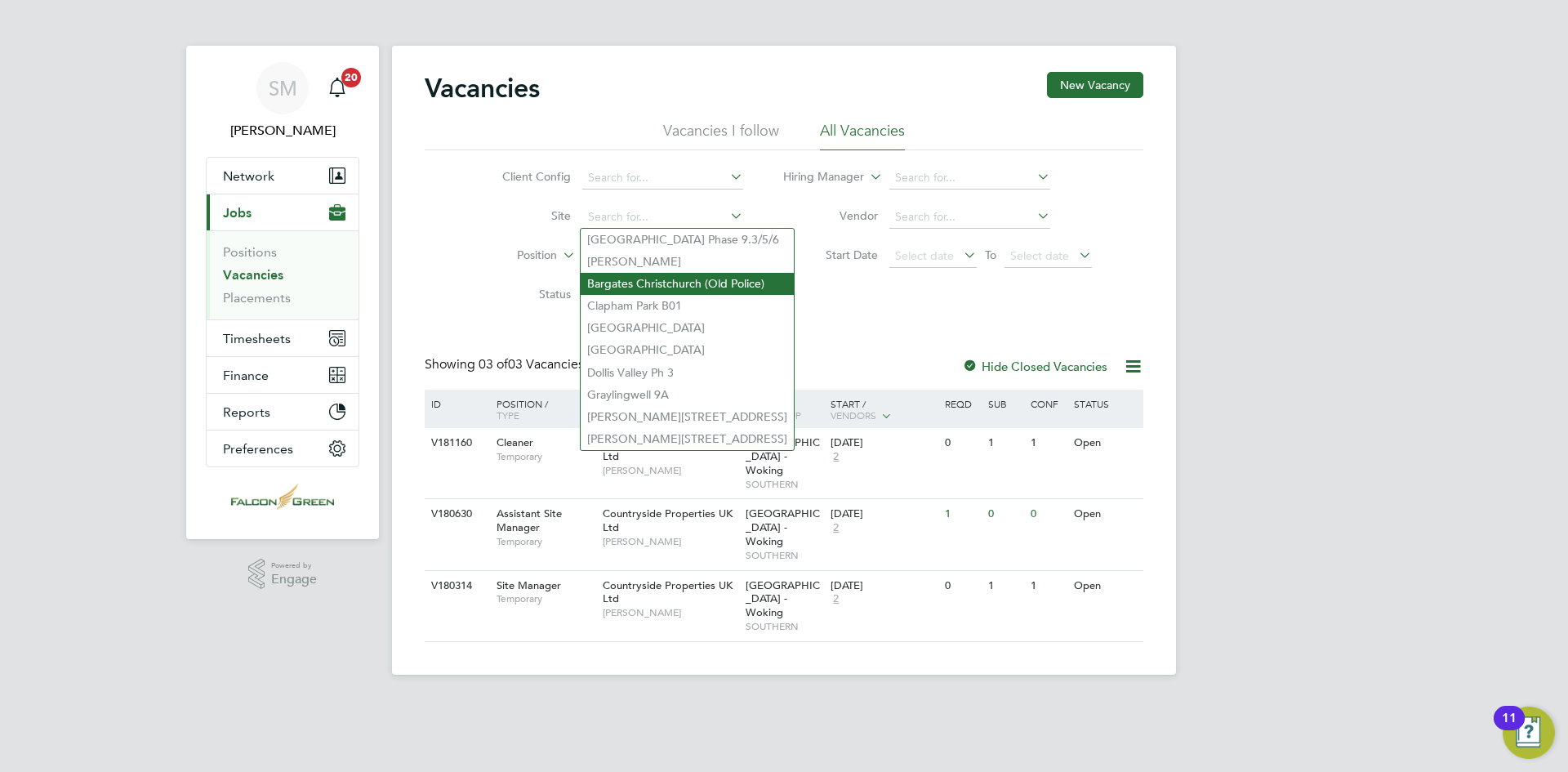
click at [669, 272] on li "Bargates Christchurch (Old Police)" at bounding box center [687, 283] width 213 height 22
type input "Bargates Christchurch (Old Police)"
